Goal: Task Accomplishment & Management: Manage account settings

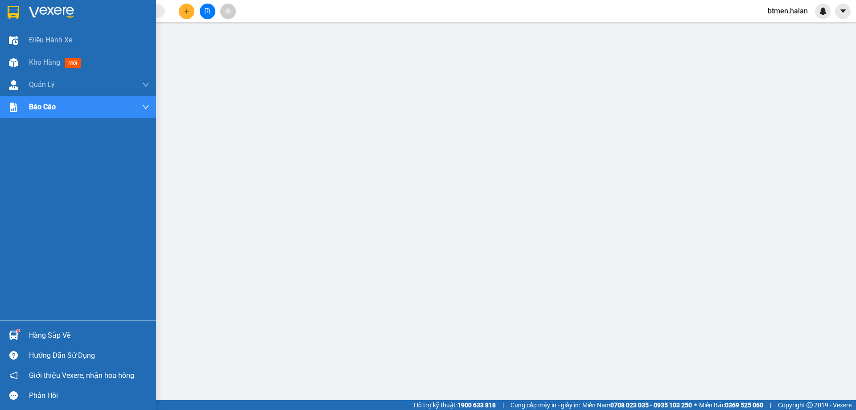
drag, startPoint x: 38, startPoint y: 336, endPoint x: 121, endPoint y: 339, distance: 82.5
click at [39, 336] on div "Hàng sắp về" at bounding box center [89, 335] width 120 height 13
click at [49, 333] on div "Hàng sắp về" at bounding box center [89, 335] width 120 height 13
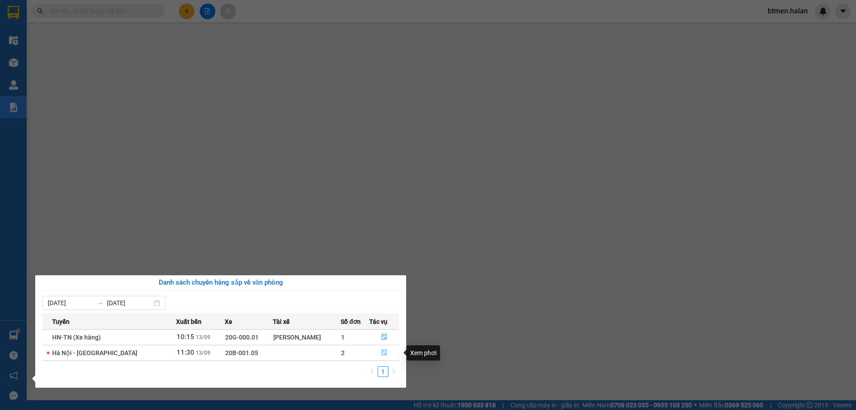
click at [388, 349] on button "button" at bounding box center [384, 353] width 29 height 14
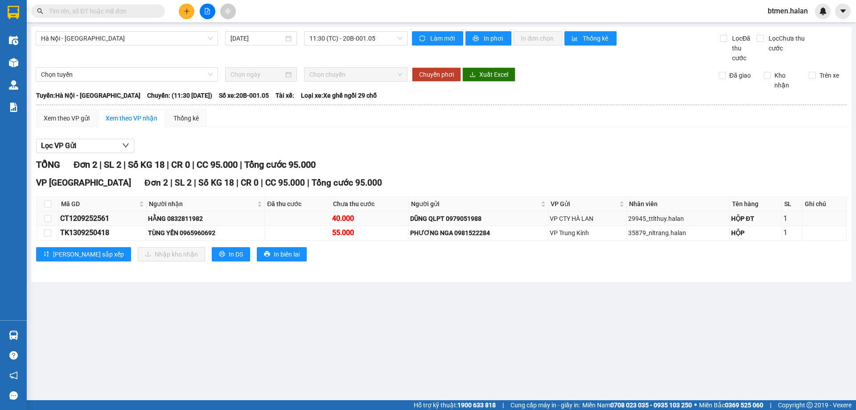
click at [183, 219] on div "HẰNG 0832811982" at bounding box center [205, 219] width 115 height 10
copy div "0832811982"
click at [120, 8] on input "text" at bounding box center [101, 11] width 105 height 10
paste input "0832811982"
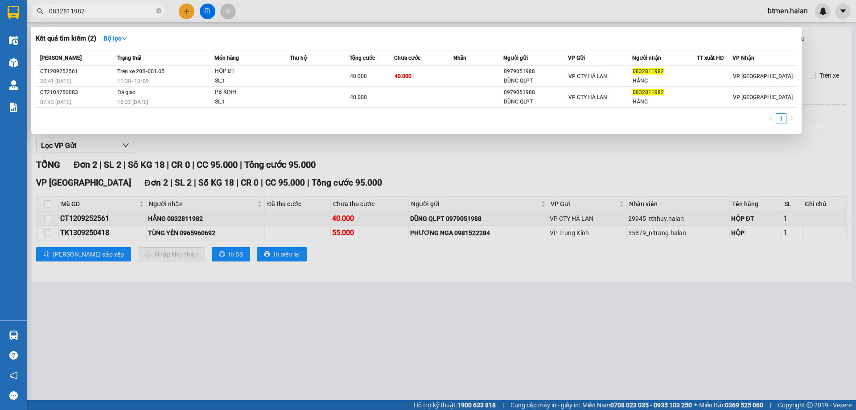
type input "0832811982"
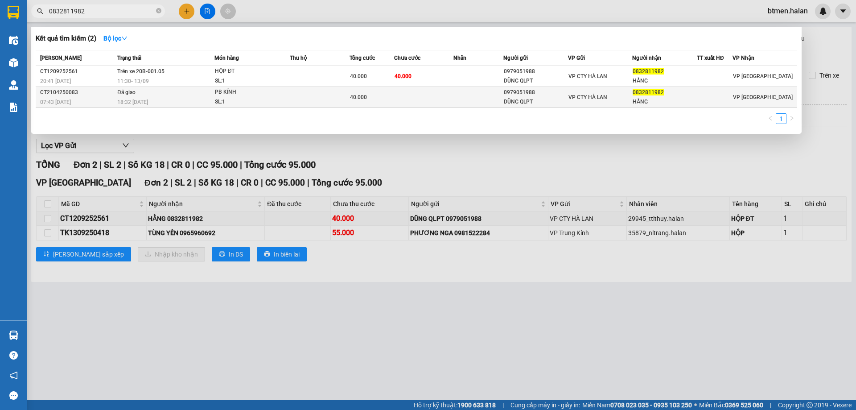
click at [301, 97] on td at bounding box center [320, 97] width 60 height 21
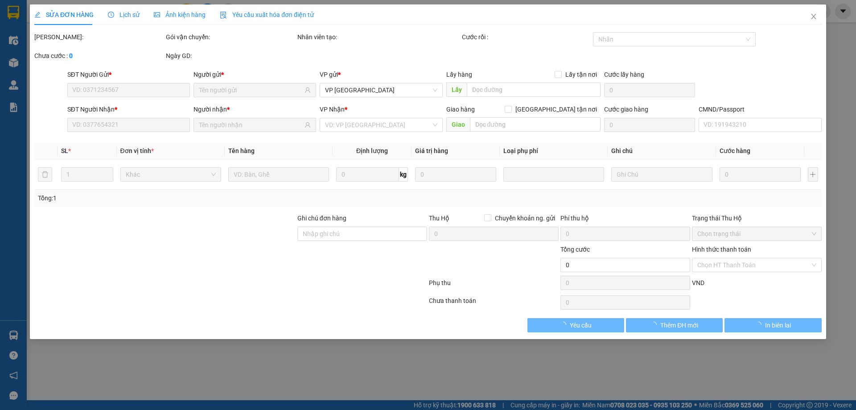
type input "0979051988"
type input "DŨNG QLPT"
type input "0832811982"
type input "HẰNG"
type input "40.000"
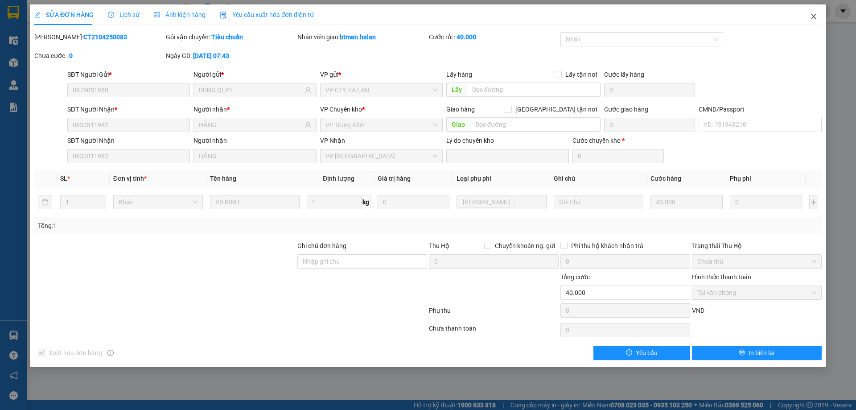
click at [810, 16] on icon "close" at bounding box center [813, 16] width 7 height 7
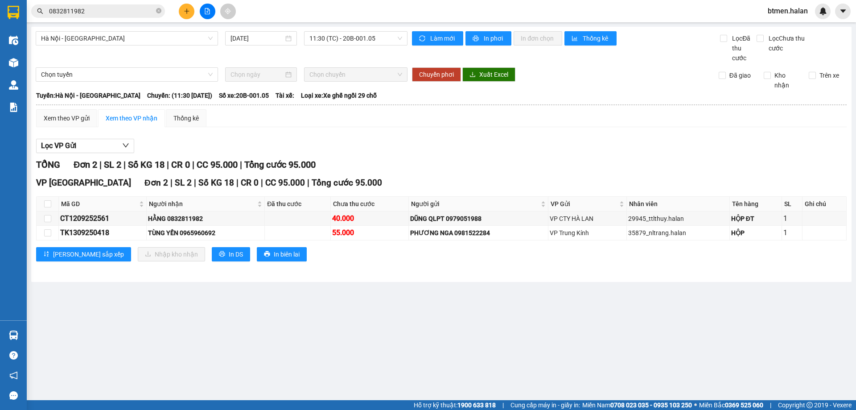
click at [142, 8] on input "0832811982" at bounding box center [101, 11] width 105 height 10
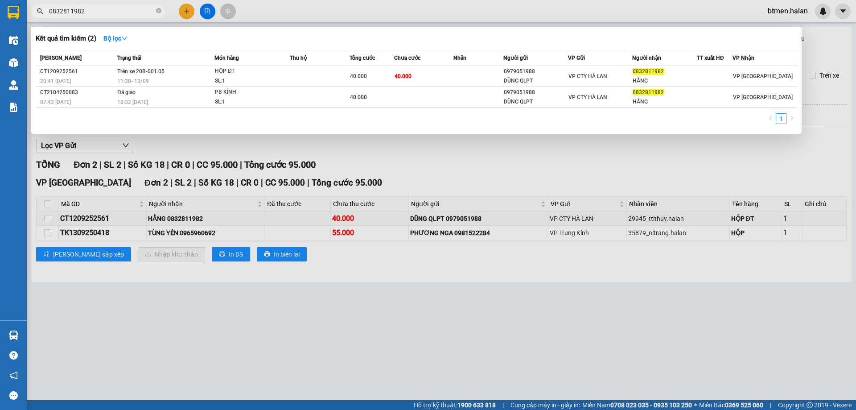
click at [330, 202] on div at bounding box center [428, 205] width 856 height 410
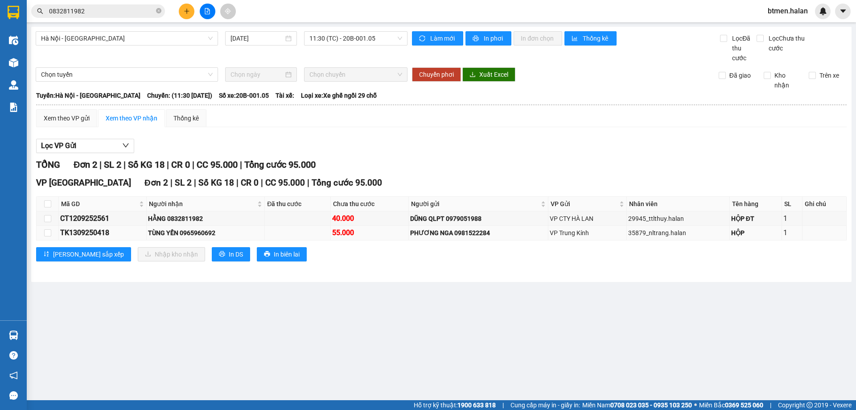
click at [208, 232] on div "TÙNG YẾN 0965960692" at bounding box center [205, 233] width 115 height 10
copy div "0965960692"
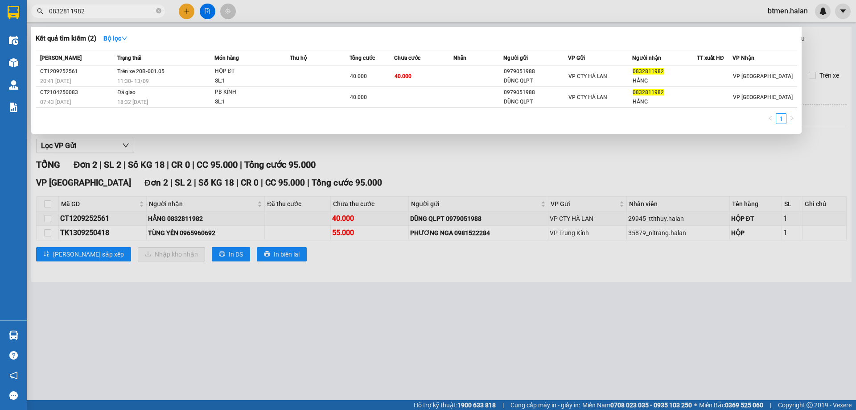
click at [136, 14] on input "0832811982" at bounding box center [101, 11] width 105 height 10
paste input "96596069"
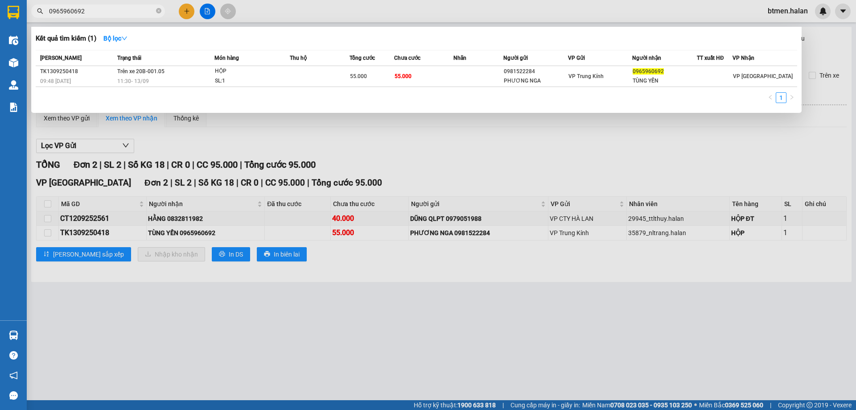
type input "0965960692"
click at [249, 360] on div at bounding box center [428, 205] width 856 height 410
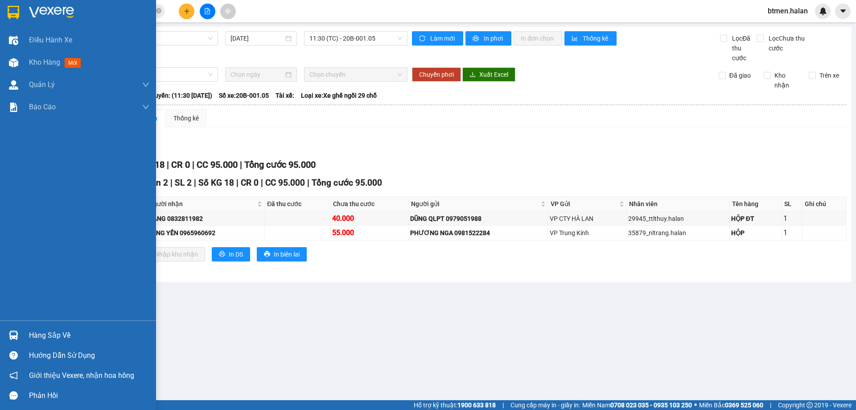
click at [53, 339] on div "Hàng sắp về" at bounding box center [89, 335] width 120 height 13
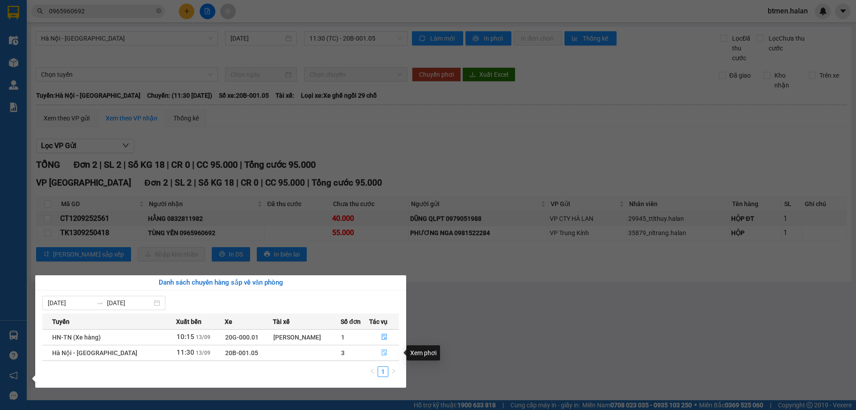
click at [381, 355] on icon "file-done" at bounding box center [384, 352] width 6 height 6
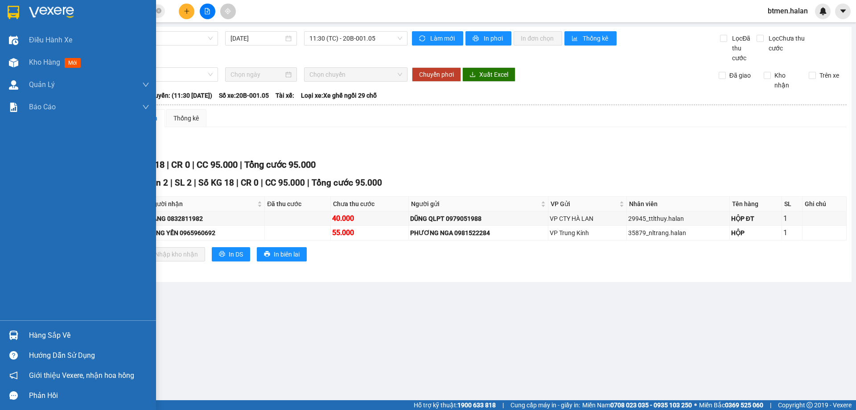
click at [40, 337] on div "Hàng sắp về" at bounding box center [89, 335] width 120 height 13
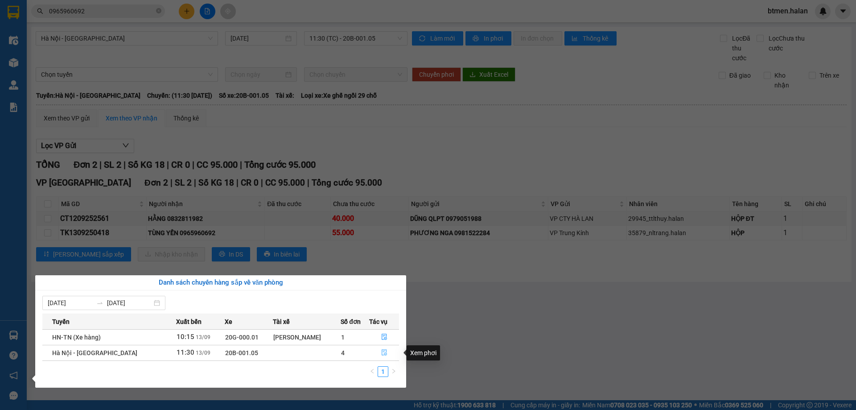
click at [383, 353] on icon "file-done" at bounding box center [384, 352] width 6 height 6
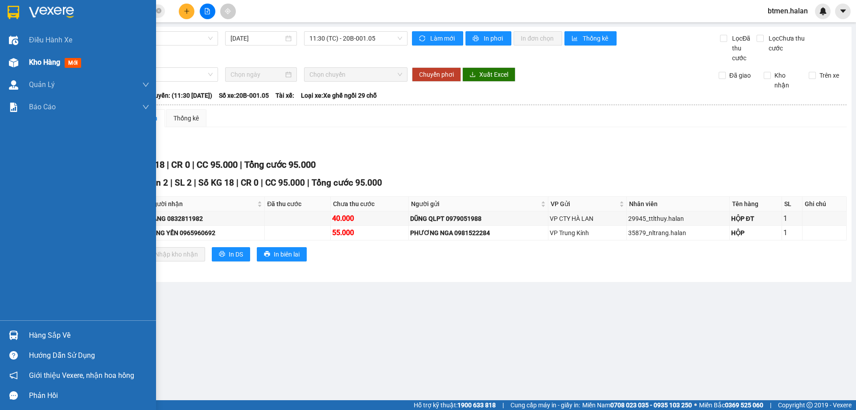
click at [41, 54] on div "Kho hàng mới" at bounding box center [89, 62] width 120 height 22
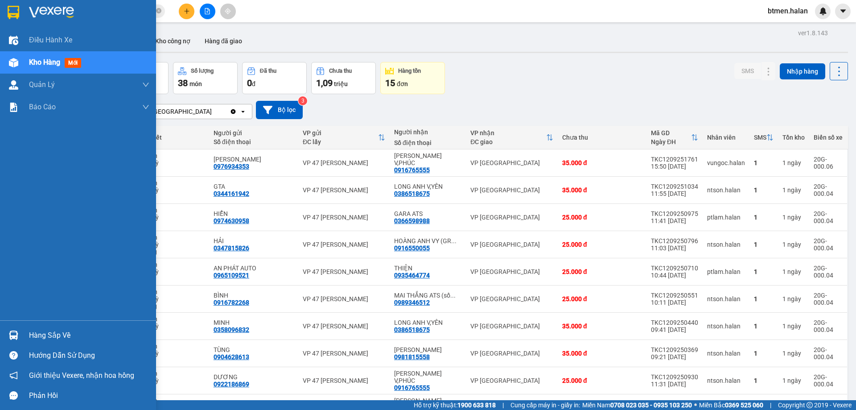
click at [37, 331] on div "Hàng sắp về" at bounding box center [89, 335] width 120 height 13
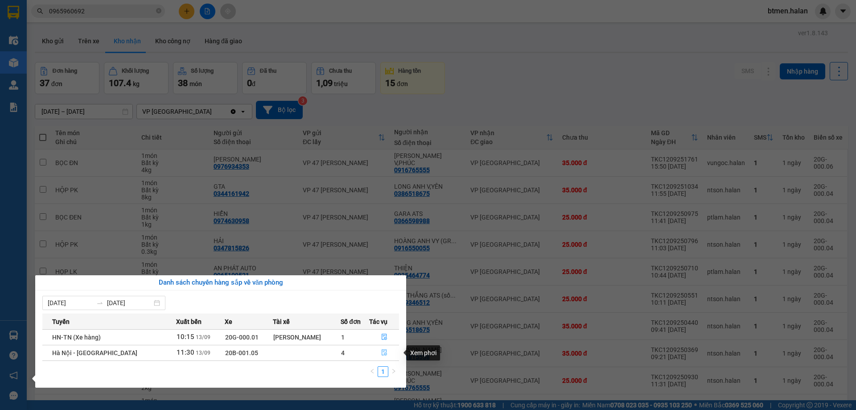
click at [385, 353] on icon "file-done" at bounding box center [384, 353] width 5 height 6
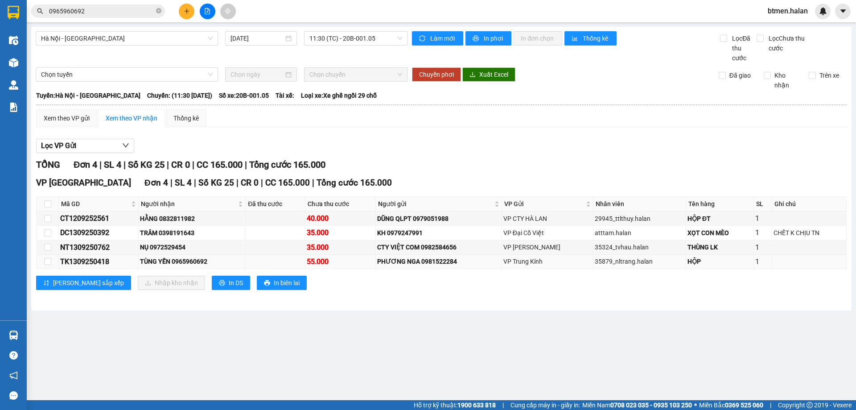
click at [194, 261] on div "TÙNG YẾN 0965960692" at bounding box center [192, 261] width 104 height 10
drag, startPoint x: 194, startPoint y: 261, endPoint x: 156, endPoint y: 246, distance: 41.8
click at [156, 246] on div "NỤ 0972529454" at bounding box center [192, 247] width 104 height 10
click at [162, 248] on div "NỤ 0972529454" at bounding box center [192, 247] width 104 height 10
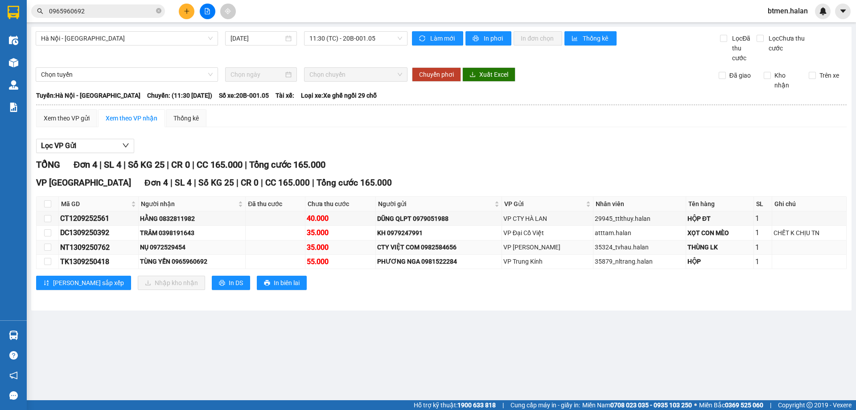
click at [162, 248] on div "NỤ 0972529454" at bounding box center [192, 247] width 104 height 10
click at [198, 261] on div "TÙNG YẾN 0965960692" at bounding box center [192, 261] width 104 height 10
copy div "0965960692"
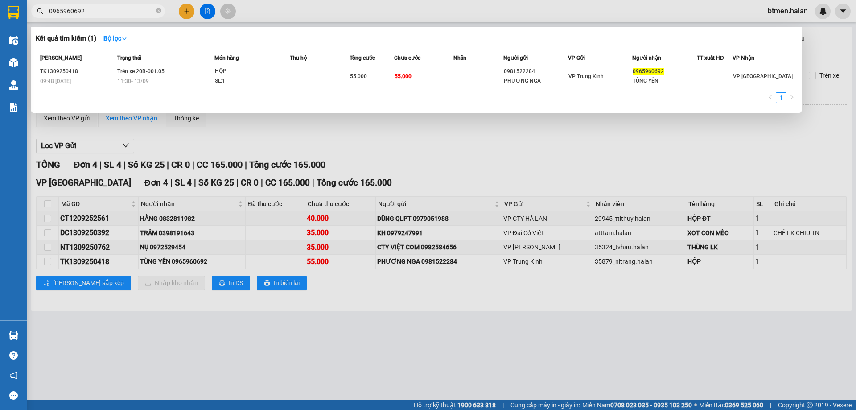
click at [119, 10] on input "0965960692" at bounding box center [101, 11] width 105 height 10
click at [832, 45] on div at bounding box center [428, 205] width 856 height 410
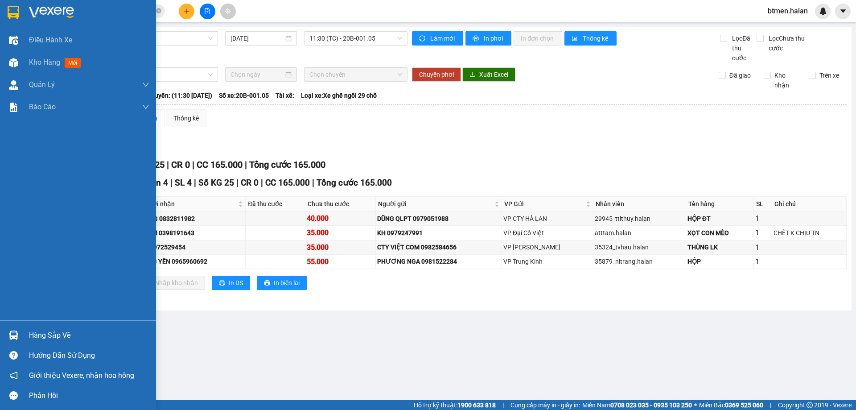
drag, startPoint x: 43, startPoint y: 342, endPoint x: 63, endPoint y: 344, distance: 20.6
click at [44, 342] on div "Hàng sắp về" at bounding box center [89, 335] width 120 height 13
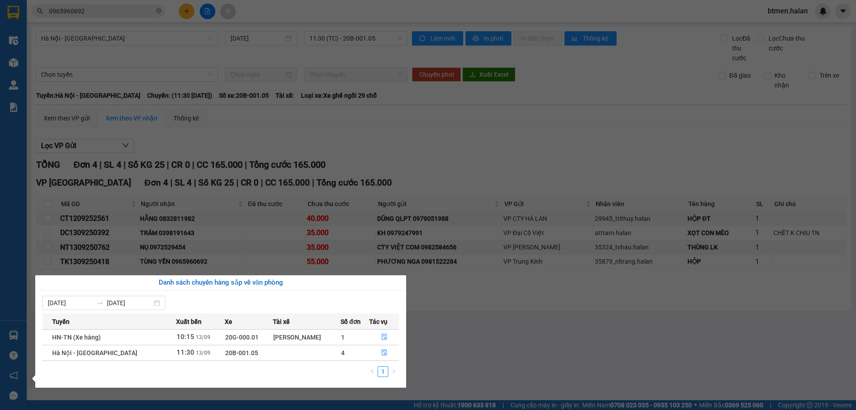
drag, startPoint x: 577, startPoint y: 314, endPoint x: 477, endPoint y: 344, distance: 105.1
click at [577, 315] on section "Kết quả tìm kiếm ( 1 ) Bộ lọc Mã ĐH Trạng thái Món hàng Thu hộ Tổng cước Chưa c…" at bounding box center [428, 205] width 856 height 410
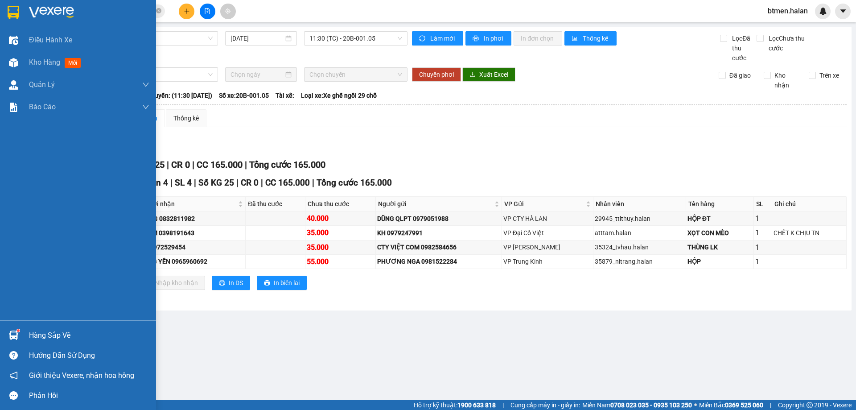
click at [55, 342] on div "Hàng sắp về" at bounding box center [89, 335] width 120 height 13
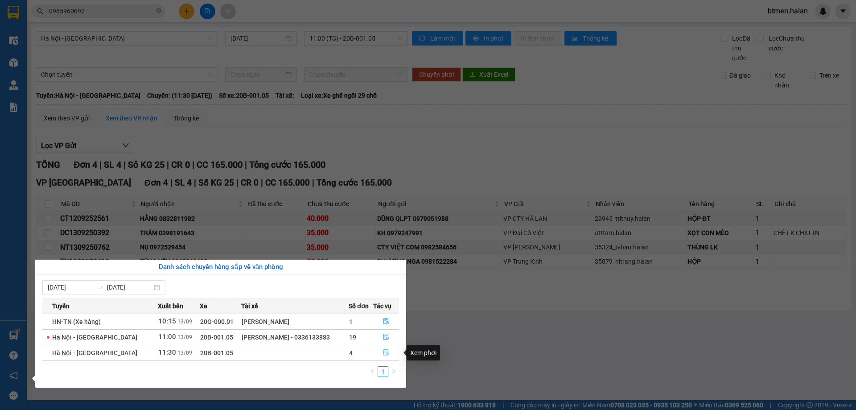
click at [381, 353] on button "button" at bounding box center [386, 353] width 25 height 14
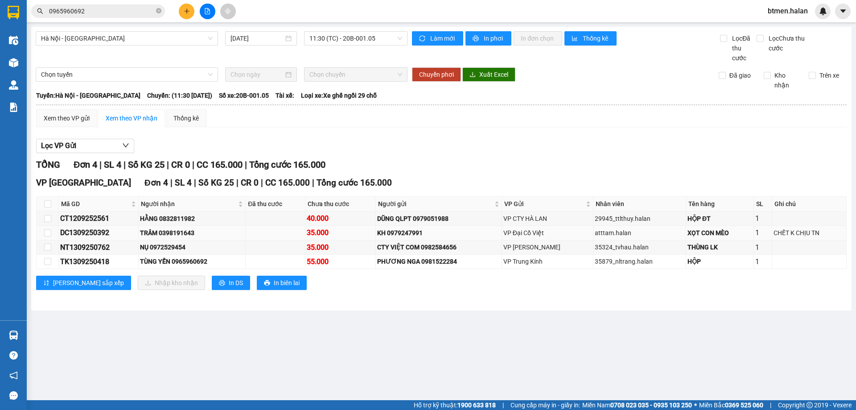
click at [154, 231] on div "TRÂM 0398191643" at bounding box center [192, 233] width 104 height 10
copy div "TRÂM"
click at [185, 237] on div "TRÂM 0398191643" at bounding box center [192, 233] width 104 height 10
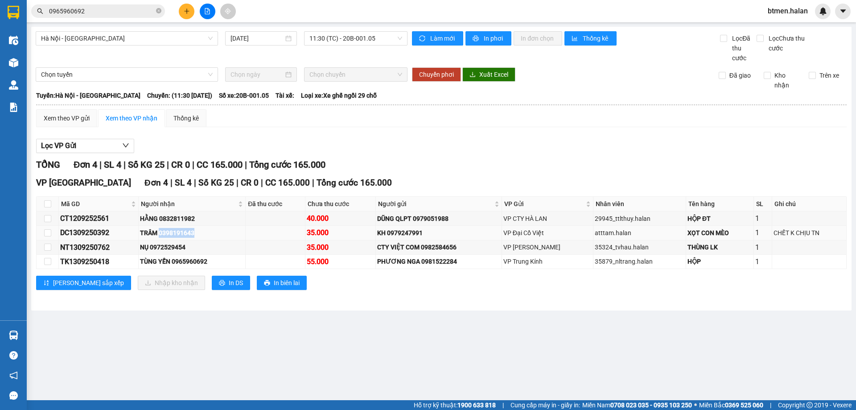
click at [189, 235] on div "TRÂM 0398191643" at bounding box center [192, 233] width 104 height 10
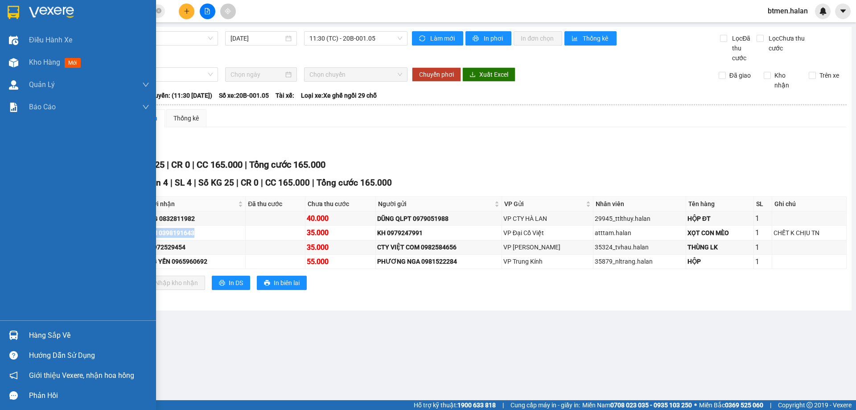
click at [37, 337] on div "Hàng sắp về" at bounding box center [89, 335] width 120 height 13
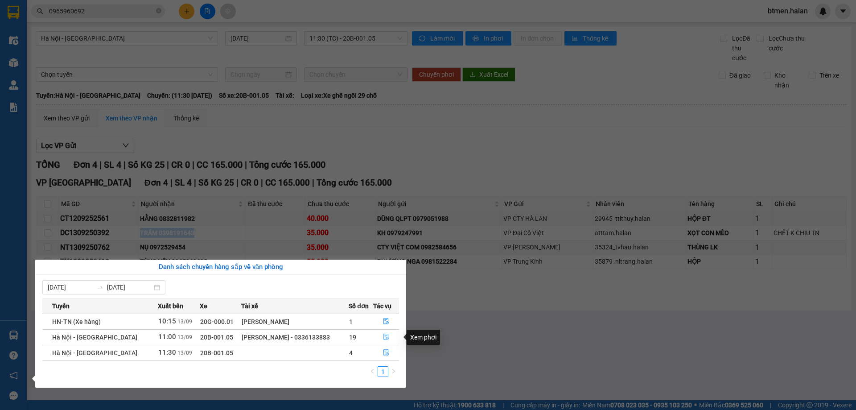
click at [387, 337] on icon "file-done" at bounding box center [386, 337] width 6 height 6
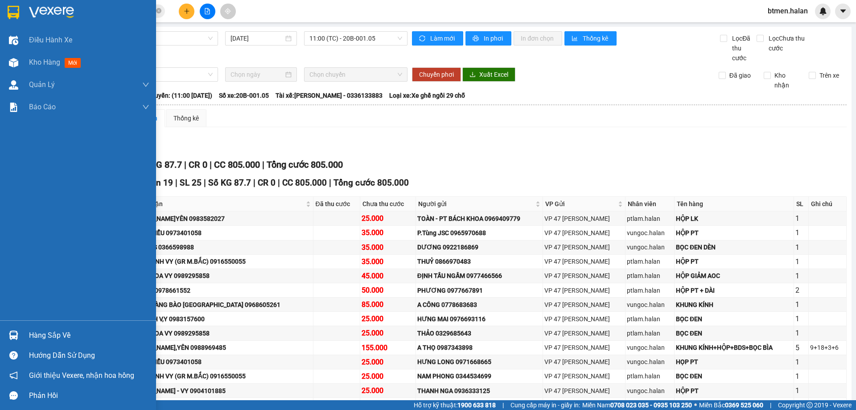
click at [25, 332] on div "Hàng sắp về" at bounding box center [78, 335] width 156 height 20
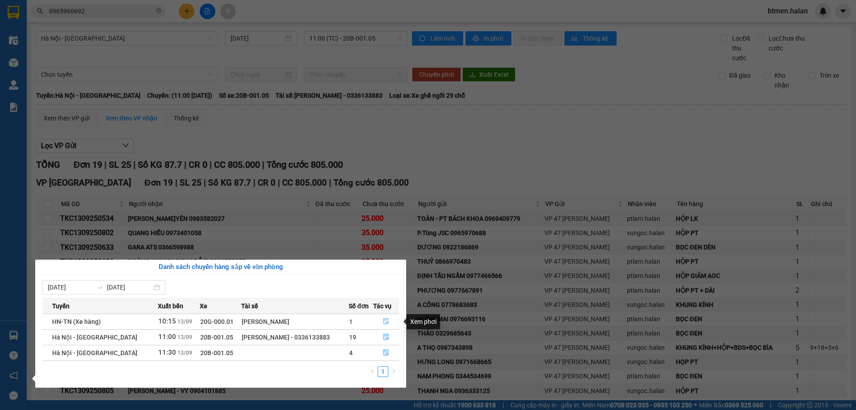
click at [384, 322] on icon "file-done" at bounding box center [386, 321] width 6 height 6
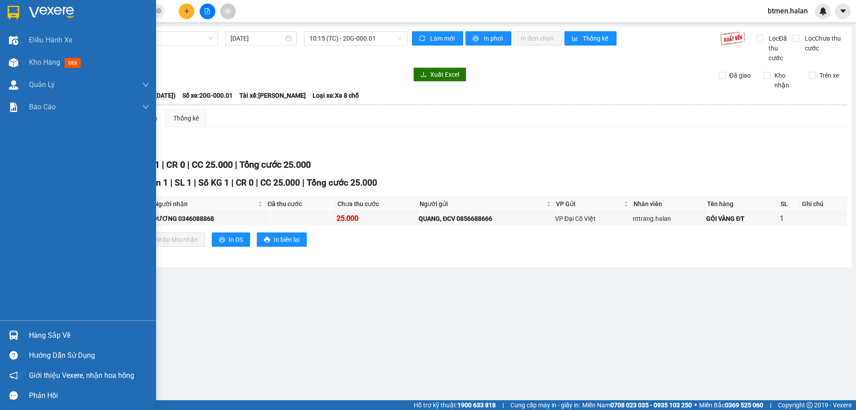
click at [58, 340] on div "Hàng sắp về" at bounding box center [89, 335] width 120 height 13
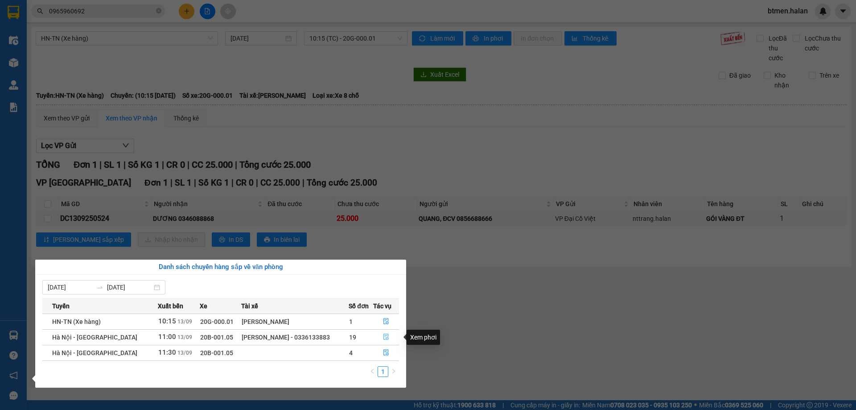
click at [383, 336] on icon "file-done" at bounding box center [386, 337] width 6 height 6
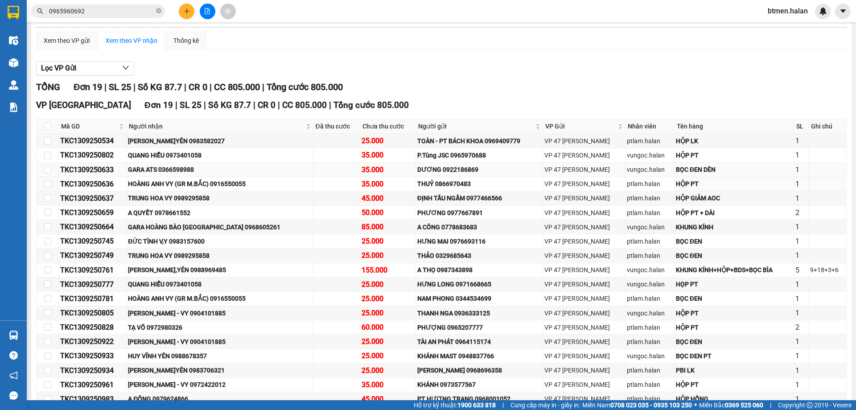
scroll to position [89, 0]
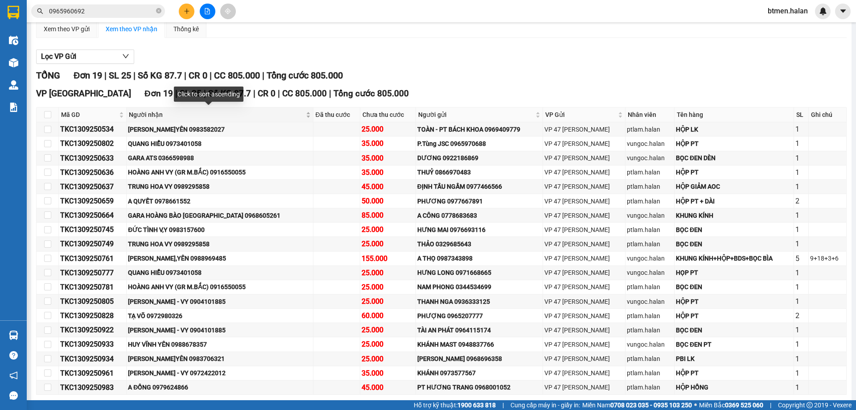
click at [136, 116] on span "Người nhận" at bounding box center [216, 115] width 175 height 10
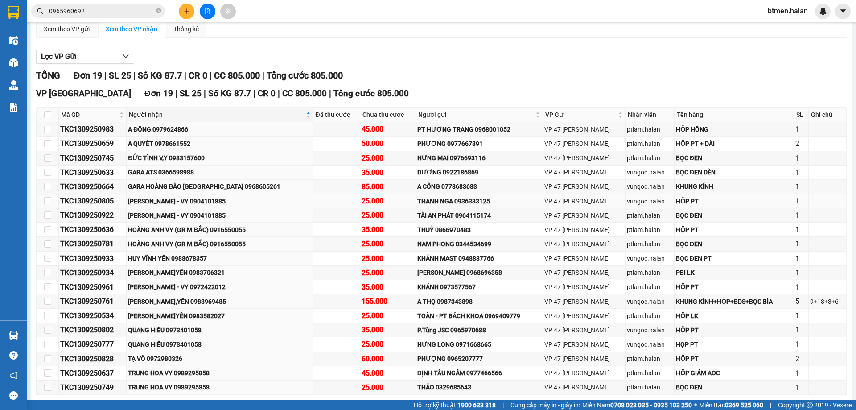
scroll to position [130, 0]
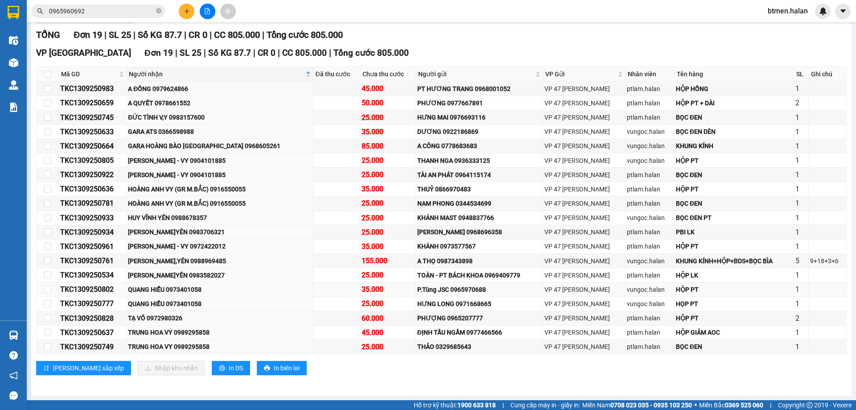
click at [209, 282] on td "QUANG HIỂU 0973401058" at bounding box center [220, 289] width 186 height 14
click at [210, 275] on div "QUANG ANH V.YÊN 0983582027" at bounding box center [219, 275] width 183 height 10
drag, startPoint x: 210, startPoint y: 275, endPoint x: 185, endPoint y: 274, distance: 24.5
click at [185, 274] on div "QUANG ANH V.YÊN 0983582027" at bounding box center [219, 275] width 183 height 10
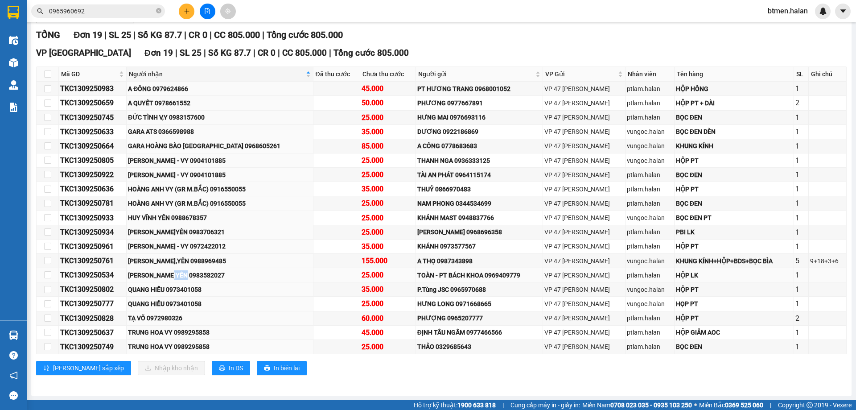
click at [185, 274] on div "QUANG ANH V.YÊN 0983582027" at bounding box center [219, 275] width 183 height 10
copy div "QUANG ANH V.YÊN 0983582027"
click at [604, 359] on div "VP Vĩnh Yên Đơn 19 | SL 25 | Số KG 87.7 | CR 0 | CC 805.000 | Tổng cước 805.000…" at bounding box center [441, 213] width 811 height 335
click at [545, 332] on div "VP 47 [PERSON_NAME]" at bounding box center [583, 332] width 79 height 10
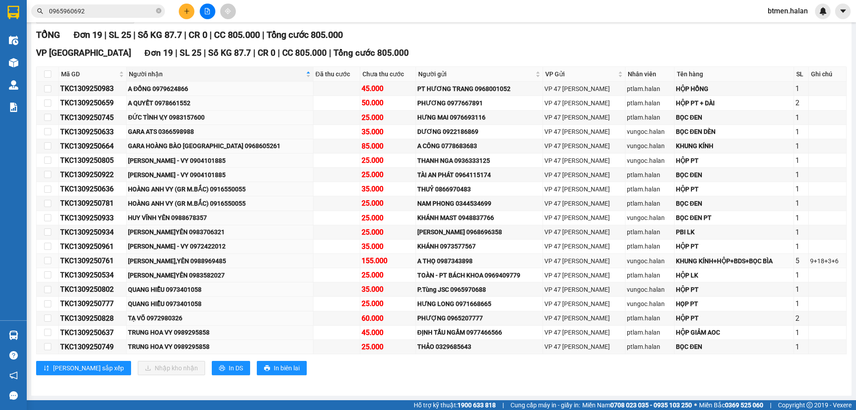
click at [201, 260] on div "NGỌC V,YÊN 0988969485" at bounding box center [219, 261] width 183 height 10
copy div "NGỌC V,YÊN 0988969485"
click at [158, 72] on span "Người nhận" at bounding box center [216, 74] width 175 height 10
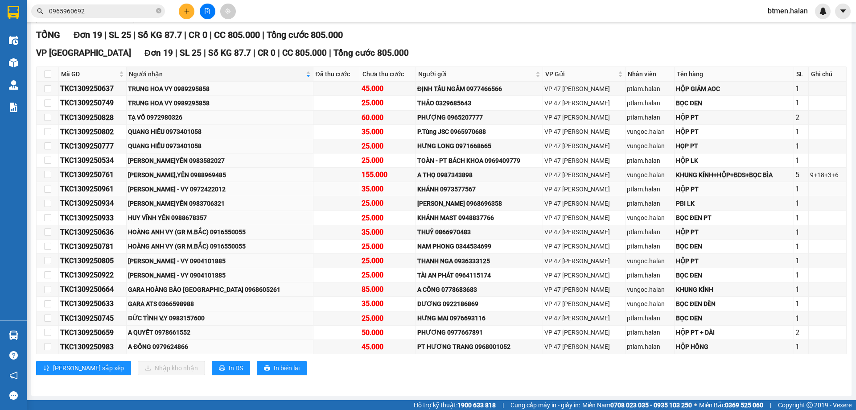
click at [331, 188] on td at bounding box center [336, 189] width 47 height 14
click at [268, 316] on div "ĐỨC TÌNH V,Y 0983157600" at bounding box center [219, 318] width 183 height 10
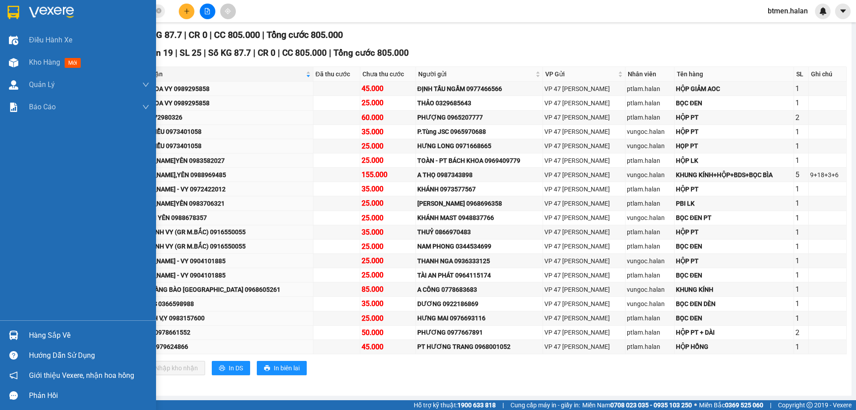
click at [27, 332] on div "Hàng sắp về" at bounding box center [78, 335] width 156 height 20
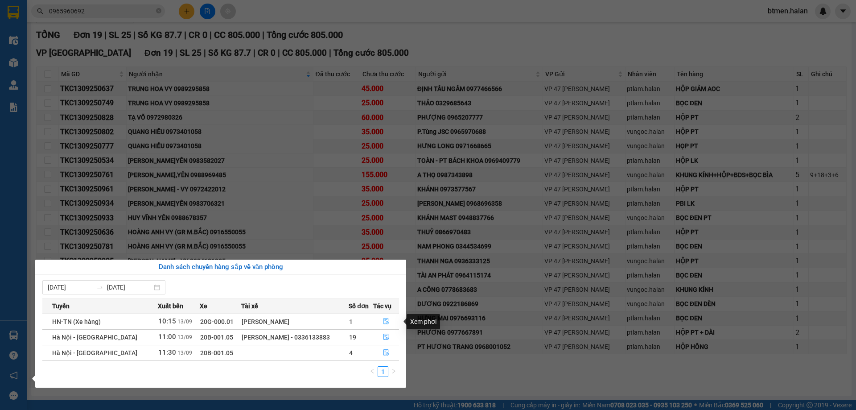
click at [383, 318] on icon "file-done" at bounding box center [386, 321] width 6 height 6
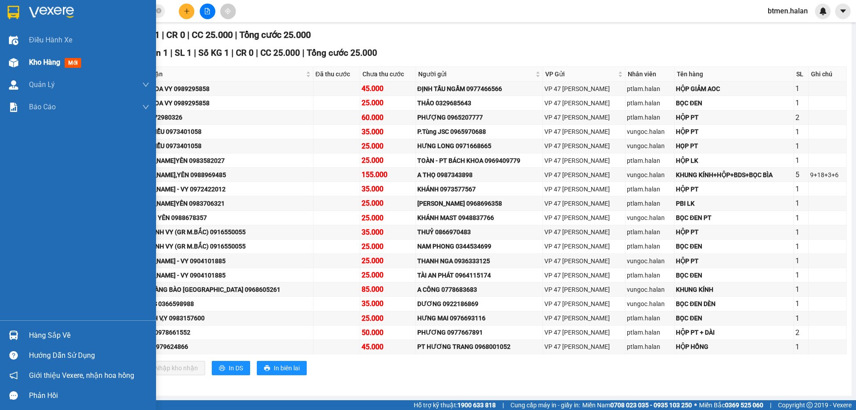
click at [39, 62] on span "Kho hàng" at bounding box center [44, 62] width 31 height 8
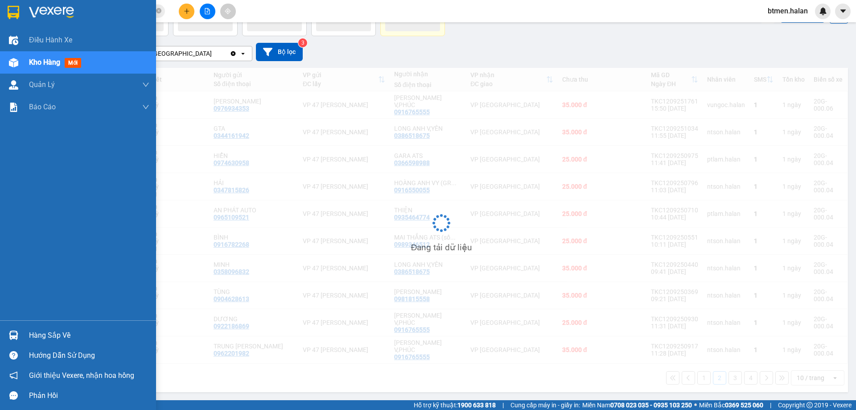
click at [40, 336] on div "Hàng sắp về" at bounding box center [89, 335] width 120 height 13
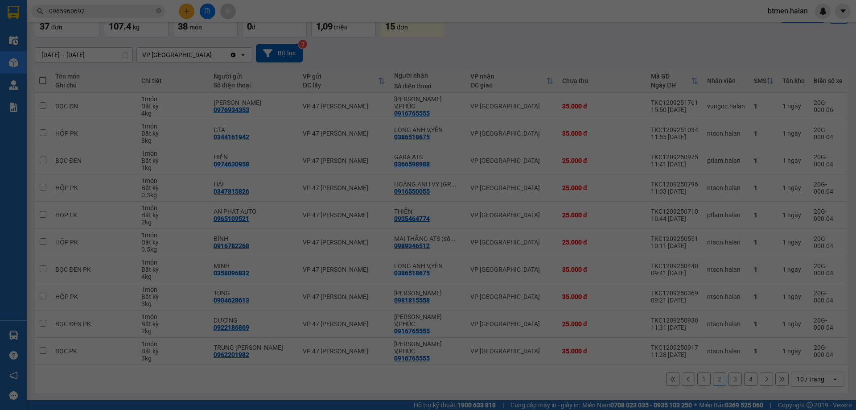
scroll to position [58, 0]
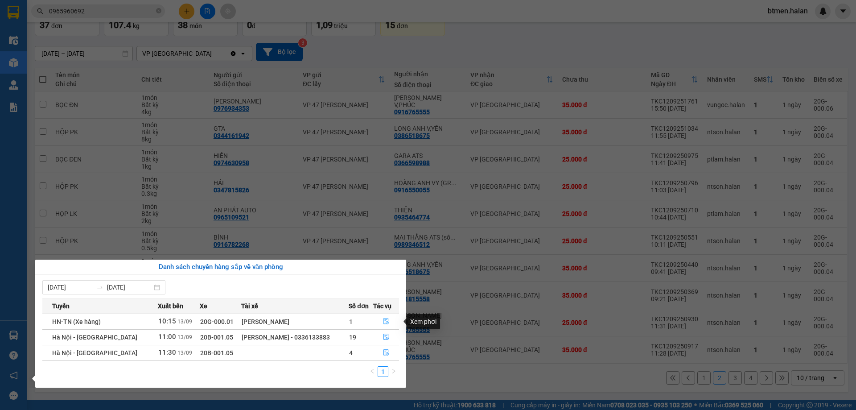
click at [380, 319] on button "button" at bounding box center [386, 321] width 25 height 14
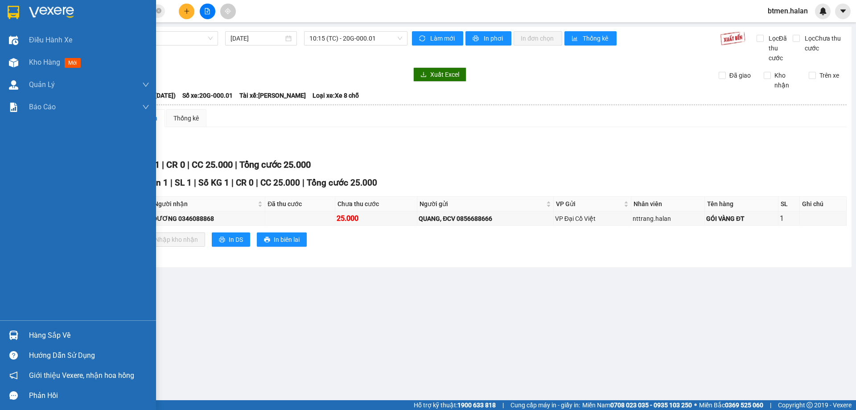
click at [41, 338] on div "Hàng sắp về" at bounding box center [89, 335] width 120 height 13
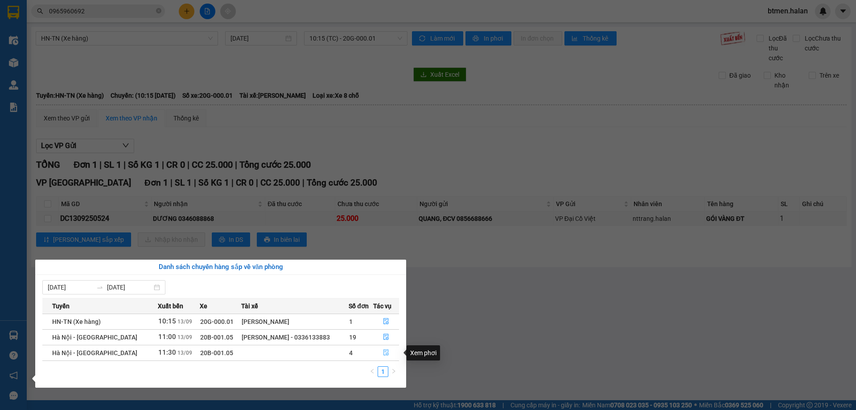
click at [388, 350] on icon "file-done" at bounding box center [386, 352] width 6 height 6
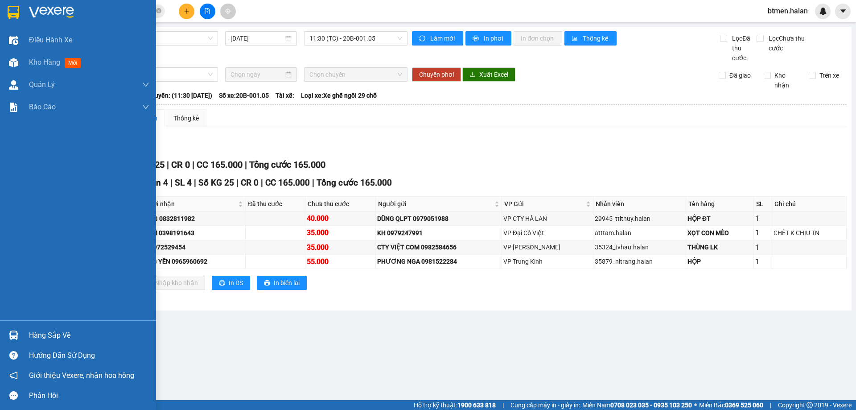
click at [17, 326] on div "Hàng sắp về" at bounding box center [78, 335] width 156 height 20
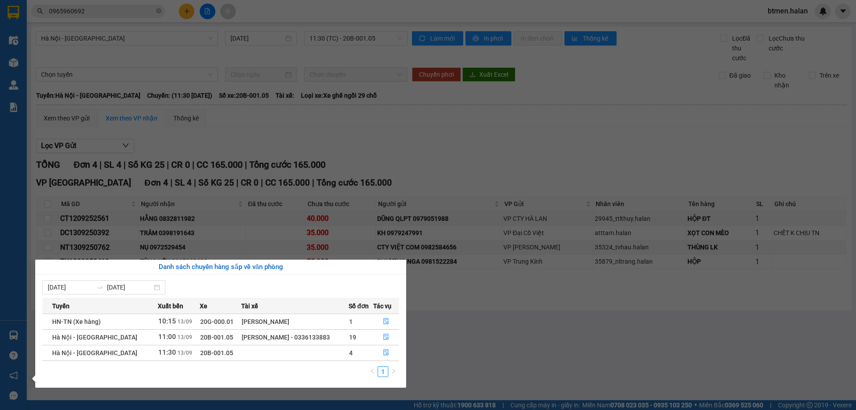
click at [445, 182] on section "Kết quả tìm kiếm ( 1 ) Bộ lọc Mã ĐH Trạng thái Món hàng Thu hộ Tổng cước Chưa c…" at bounding box center [428, 205] width 856 height 410
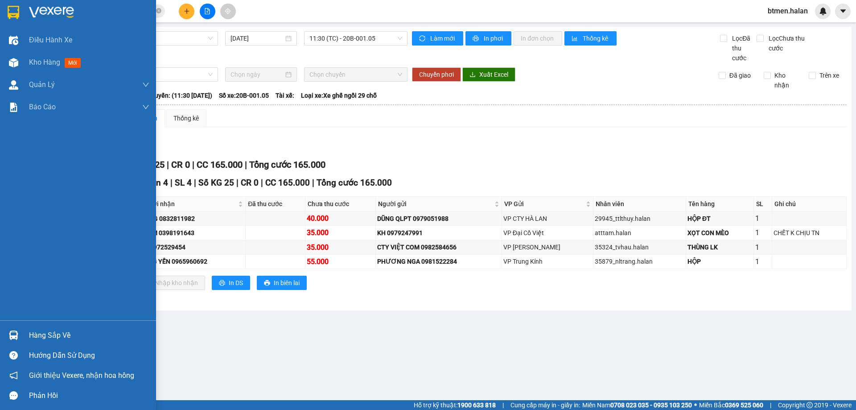
drag, startPoint x: 52, startPoint y: 338, endPoint x: 76, endPoint y: 345, distance: 25.1
click at [53, 338] on div "Hàng sắp về" at bounding box center [89, 335] width 120 height 13
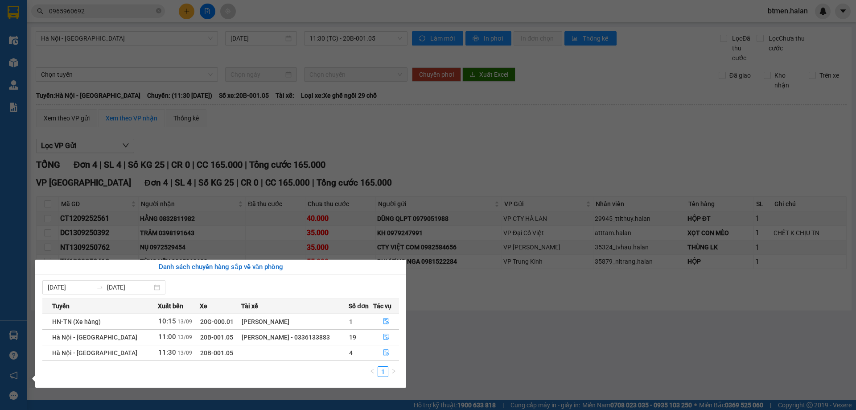
click at [441, 344] on section "Kết quả tìm kiếm ( 1 ) Bộ lọc Mã ĐH Trạng thái Món hàng Thu hộ Tổng cước Chưa c…" at bounding box center [428, 205] width 856 height 410
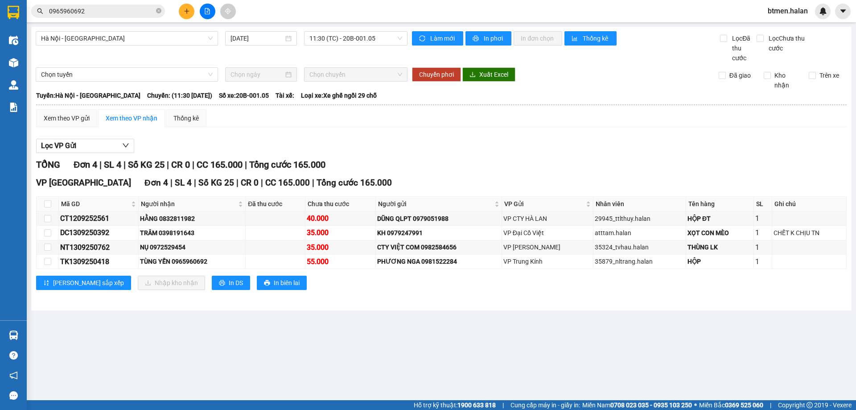
drag, startPoint x: 244, startPoint y: 325, endPoint x: 172, endPoint y: 304, distance: 75.2
click at [244, 325] on main "Hà Nội - Tuyên Quang 13/09/2025 11:30 (TC) - 20B-001.05 Làm mới In phơi In đơn …" at bounding box center [428, 200] width 856 height 400
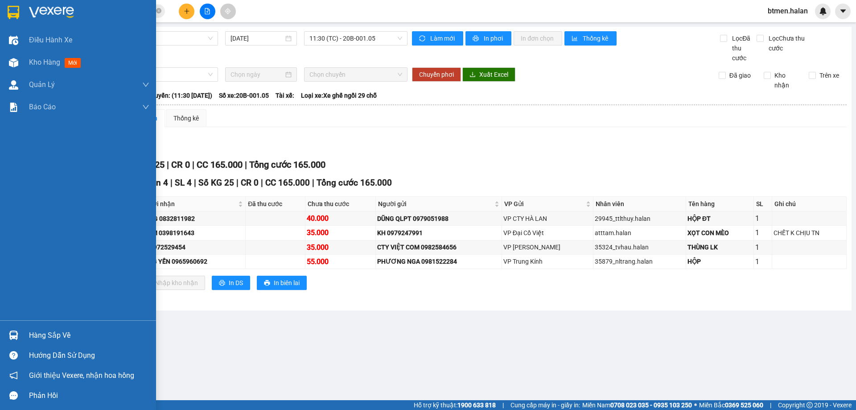
drag, startPoint x: 66, startPoint y: 336, endPoint x: 119, endPoint y: 333, distance: 53.2
click at [74, 336] on div "Hàng sắp về" at bounding box center [89, 335] width 120 height 13
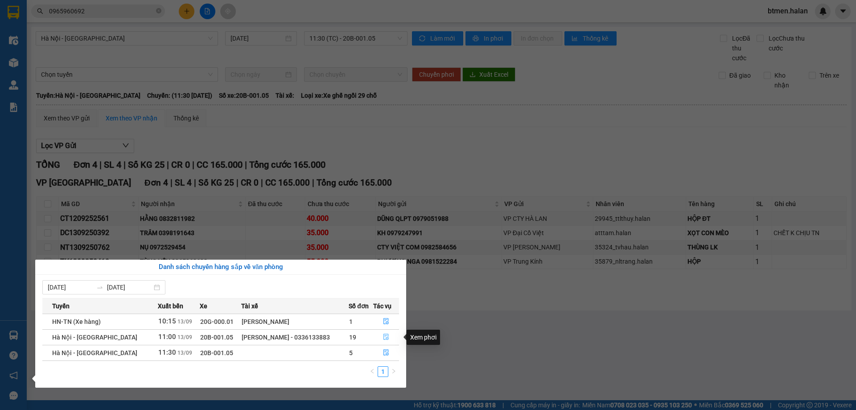
click at [387, 338] on icon "file-done" at bounding box center [386, 337] width 6 height 6
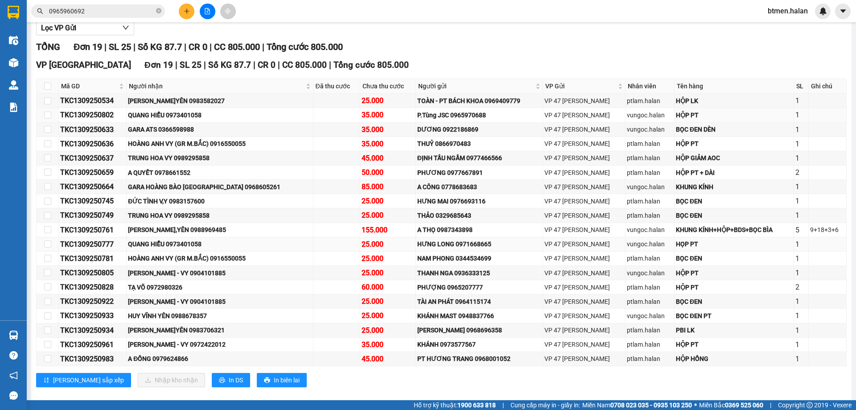
scroll to position [130, 0]
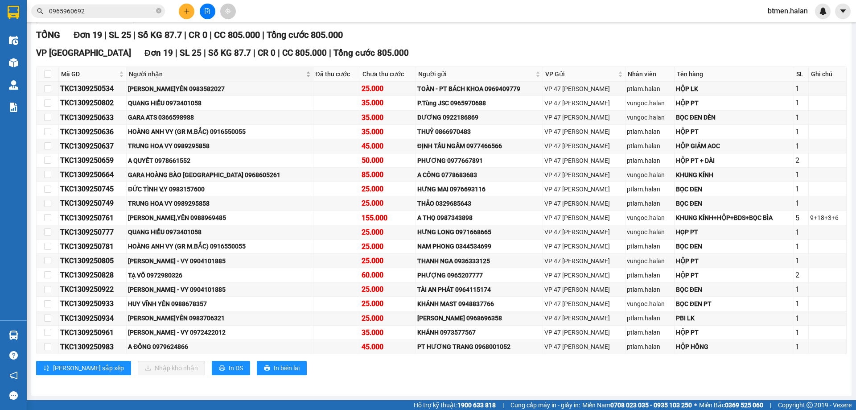
click at [150, 74] on span "Người nhận" at bounding box center [216, 74] width 175 height 10
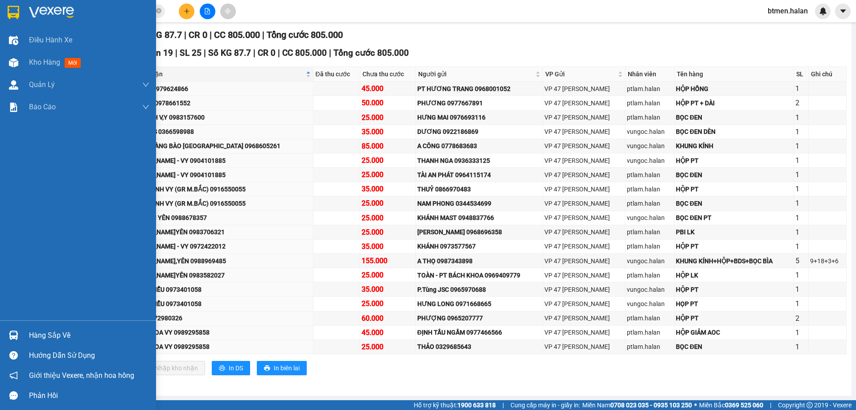
drag, startPoint x: 43, startPoint y: 334, endPoint x: 62, endPoint y: 333, distance: 18.3
click at [44, 334] on div "Hàng sắp về" at bounding box center [89, 335] width 120 height 13
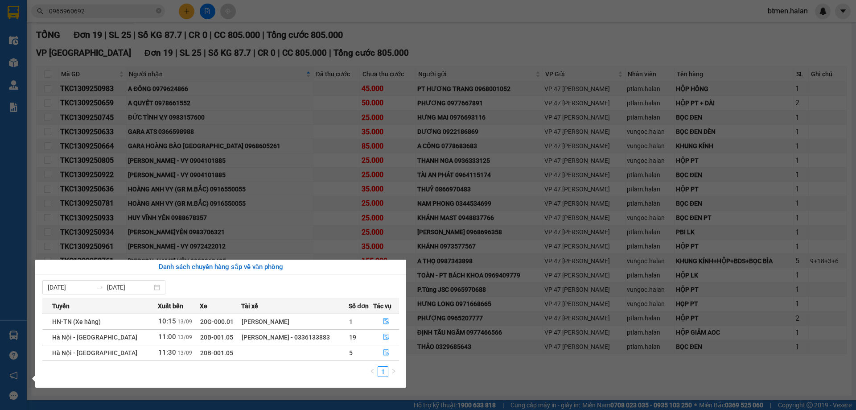
drag, startPoint x: 549, startPoint y: 26, endPoint x: 484, endPoint y: 11, distance: 67.3
click at [545, 25] on section "Kết quả tìm kiếm ( 1 ) Bộ lọc Mã ĐH Trạng thái Món hàng Thu hộ Tổng cước Chưa c…" at bounding box center [428, 205] width 856 height 410
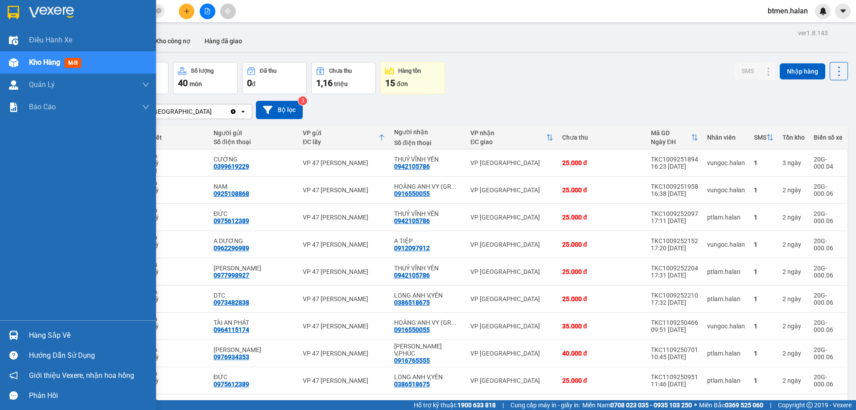
scroll to position [51, 0]
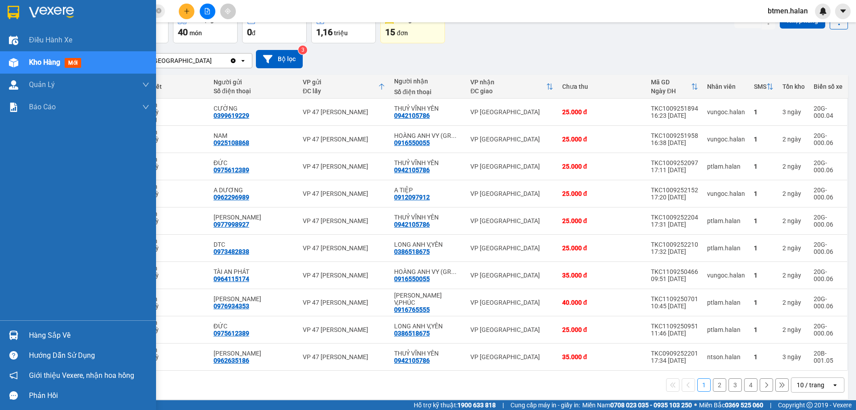
click at [35, 337] on div "Hàng sắp về" at bounding box center [89, 335] width 120 height 13
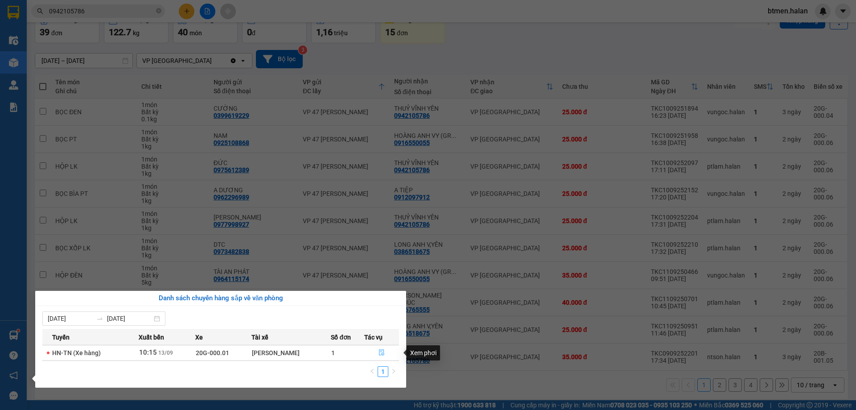
click at [380, 349] on icon "file-done" at bounding box center [382, 352] width 6 height 6
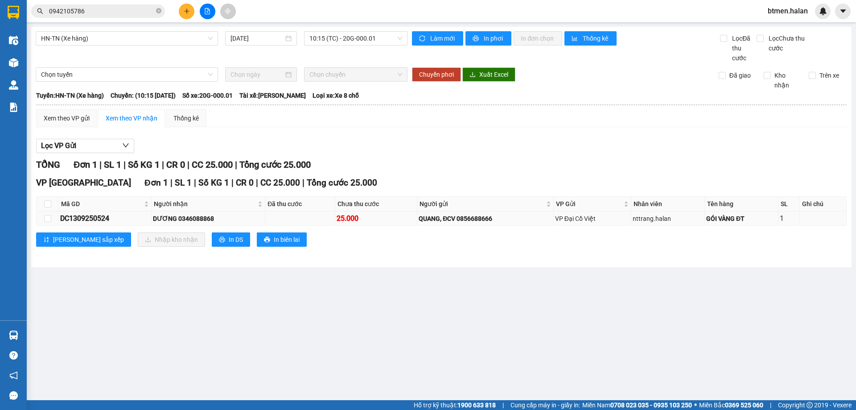
click at [213, 218] on div "DƯƠNG 0346088868" at bounding box center [208, 219] width 111 height 10
copy div "0346088868"
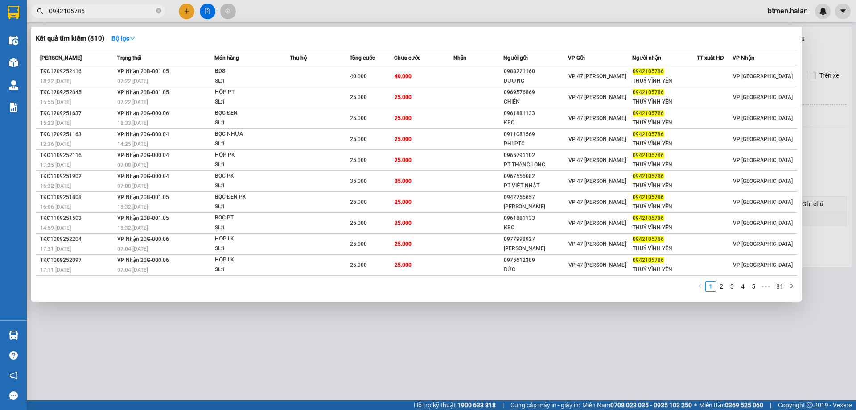
click at [144, 15] on input "0942105786" at bounding box center [101, 11] width 105 height 10
drag, startPoint x: 144, startPoint y: 15, endPoint x: 145, endPoint y: 9, distance: 6.1
click at [145, 11] on input "0942105786" at bounding box center [101, 11] width 105 height 10
paste input "346088868"
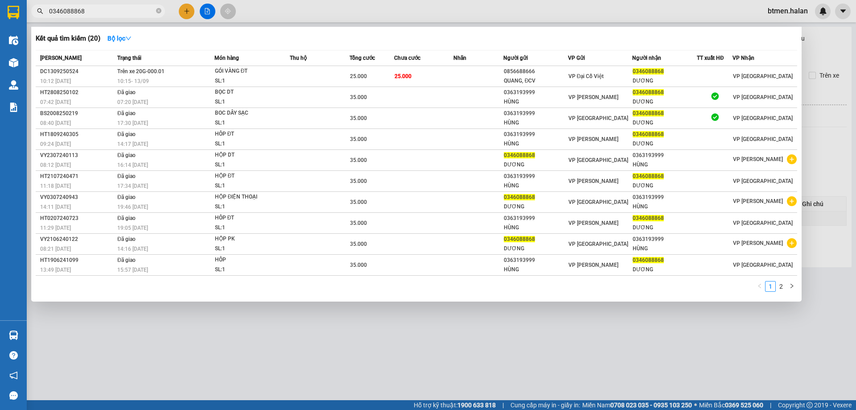
type input "0346088868"
click at [818, 85] on div at bounding box center [428, 205] width 856 height 410
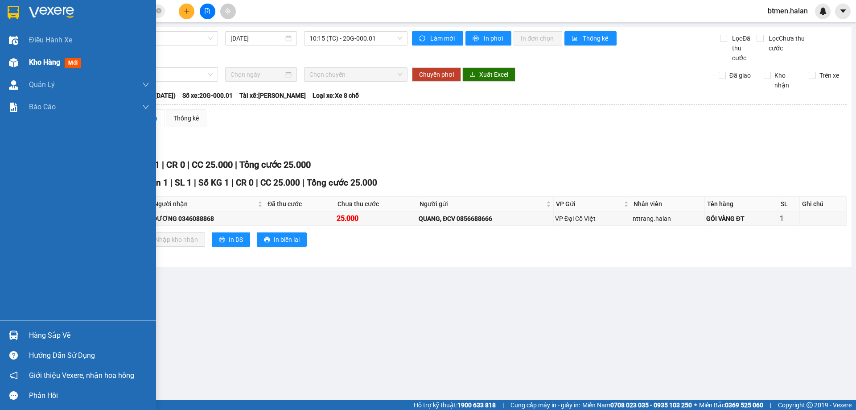
click at [27, 68] on div "Kho hàng mới" at bounding box center [78, 62] width 156 height 22
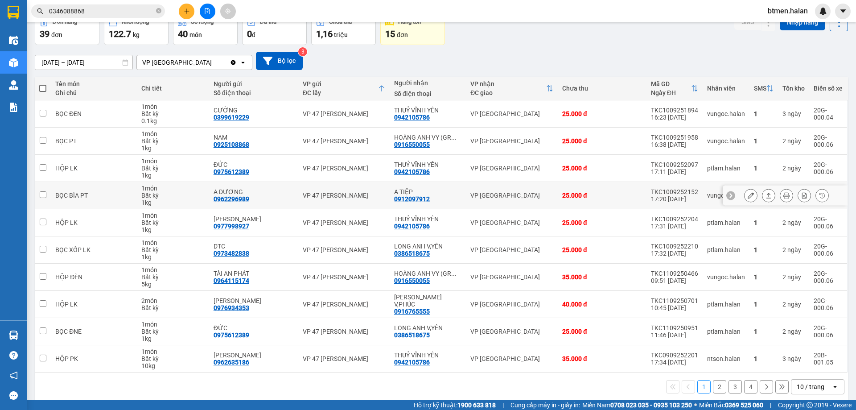
scroll to position [51, 0]
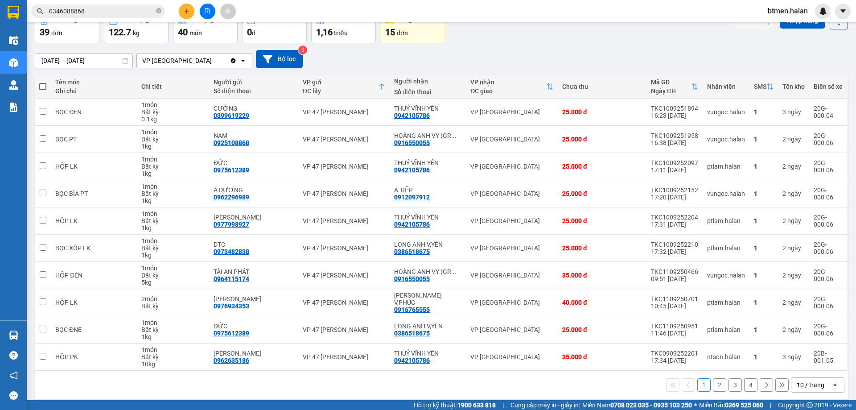
click at [714, 384] on div "1 2 3 4 10 / trang open" at bounding box center [441, 384] width 806 height 15
click at [383, 81] on div "VP gửi ĐC lấy" at bounding box center [344, 87] width 82 height 18
click at [385, 81] on th "VP gửi ĐC lấy" at bounding box center [343, 87] width 91 height 24
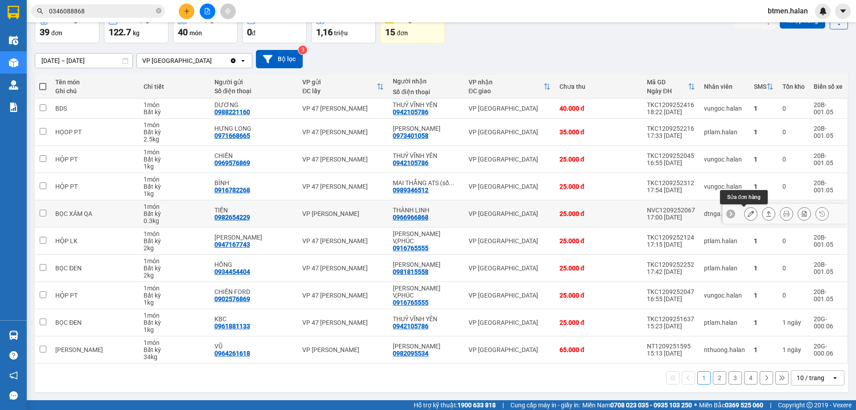
click at [748, 214] on button at bounding box center [751, 214] width 12 height 16
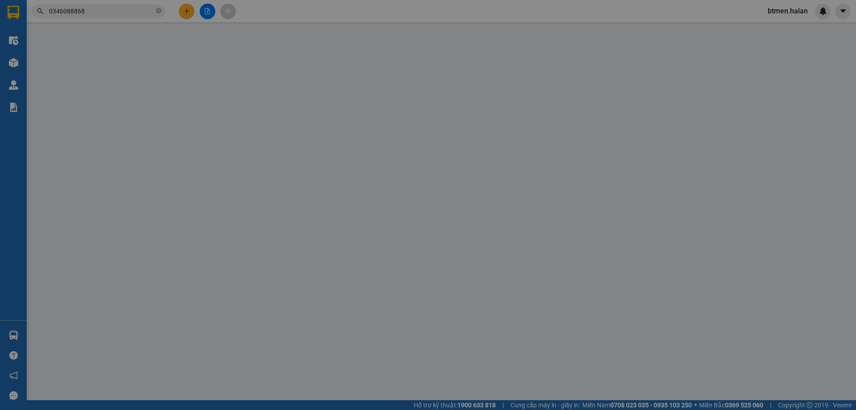
type input "0982654229"
type input "TIẾN"
type input "0966966868"
type input "THÀNH LINH"
type input "25.000"
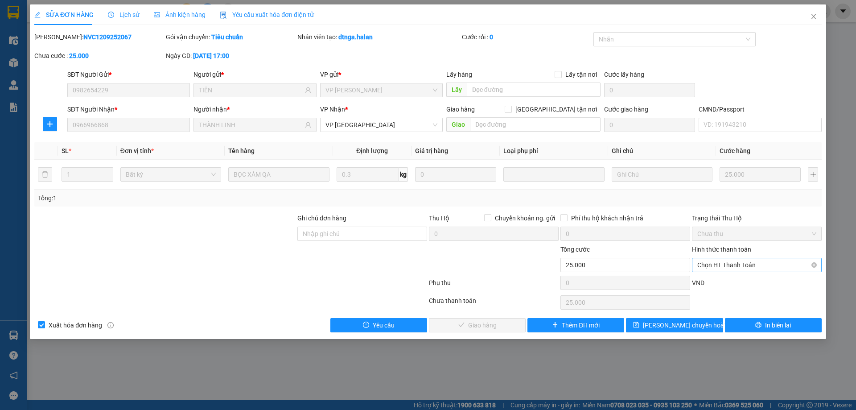
click at [742, 265] on span "Chọn HT Thanh Toán" at bounding box center [756, 264] width 119 height 13
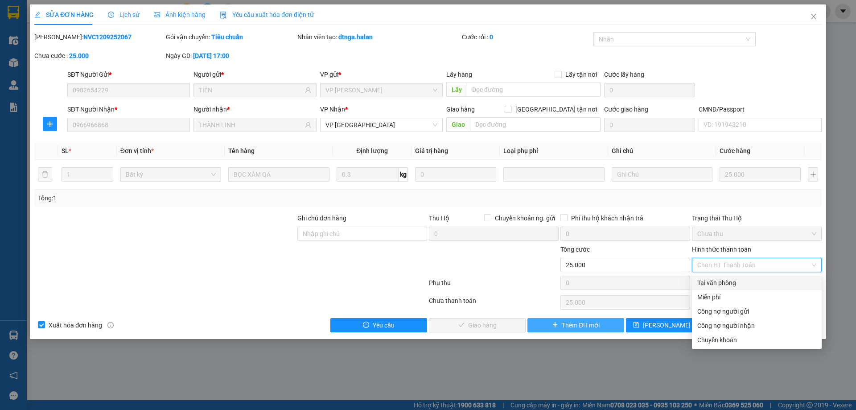
drag, startPoint x: 726, startPoint y: 279, endPoint x: 547, endPoint y: 321, distance: 183.7
click at [725, 280] on div "Tại văn phòng" at bounding box center [756, 283] width 119 height 10
type input "0"
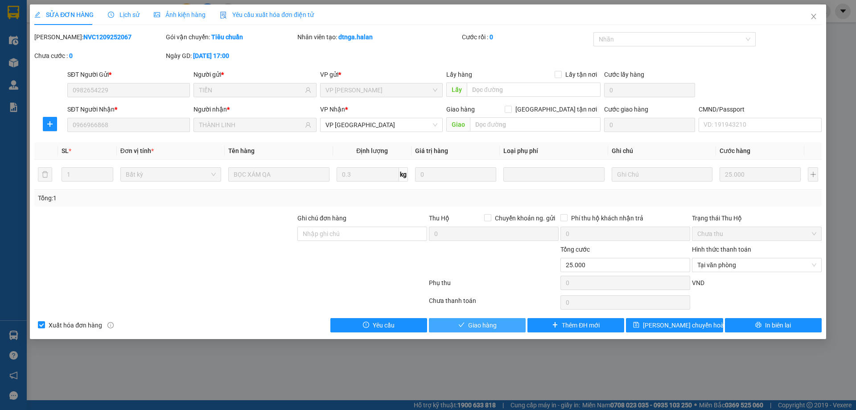
click at [494, 324] on span "Giao hàng" at bounding box center [482, 325] width 29 height 10
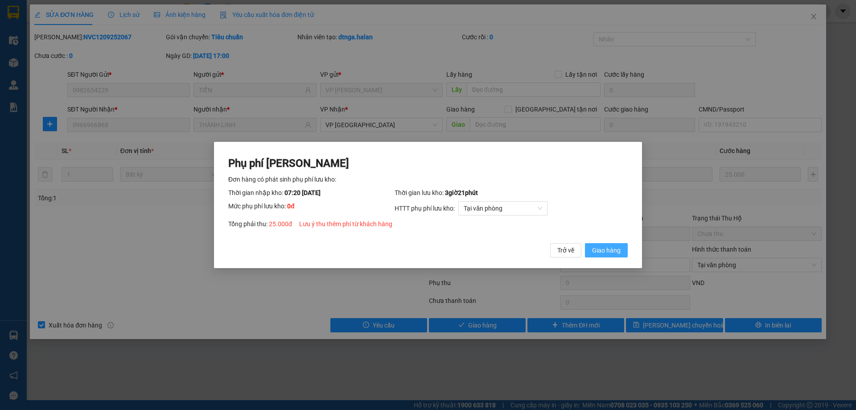
click at [613, 252] on span "Giao hàng" at bounding box center [606, 250] width 29 height 10
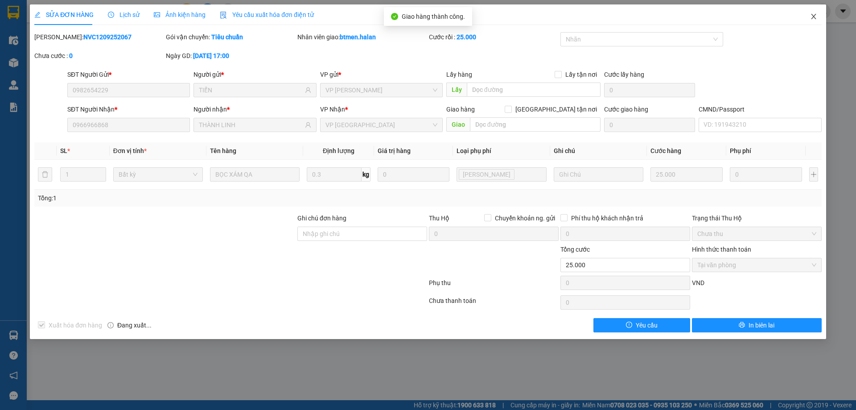
click at [812, 17] on icon "close" at bounding box center [813, 16] width 7 height 7
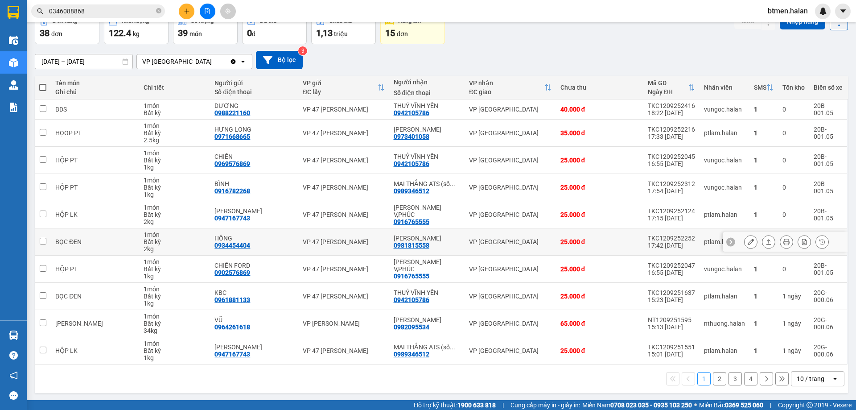
scroll to position [51, 0]
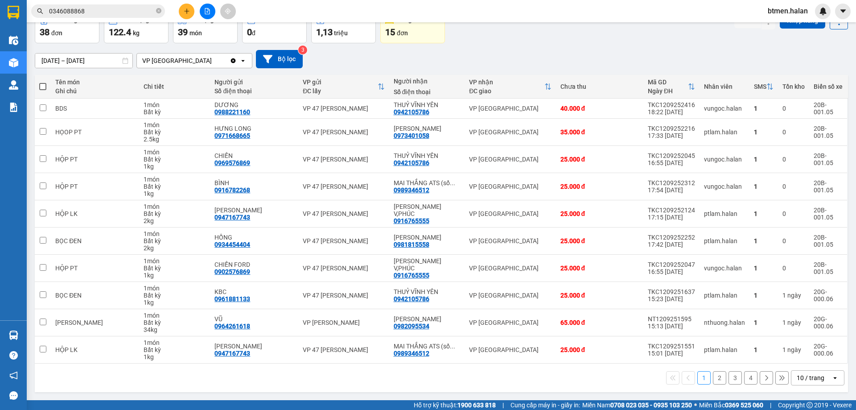
click at [719, 378] on button "2" at bounding box center [719, 377] width 13 height 13
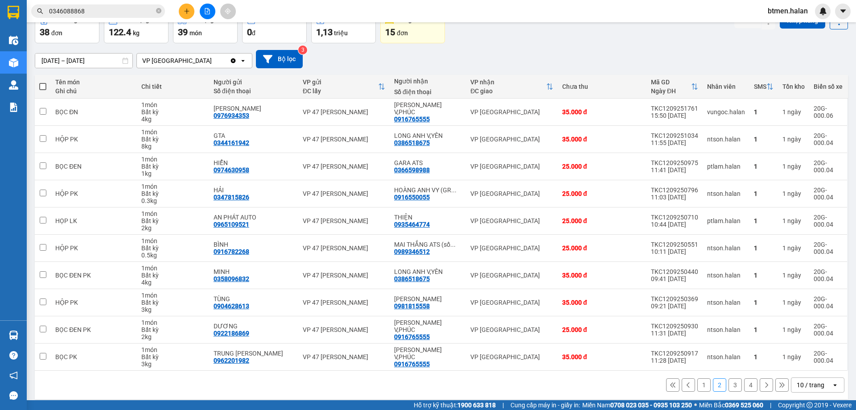
click at [729, 384] on button "3" at bounding box center [735, 384] width 13 height 13
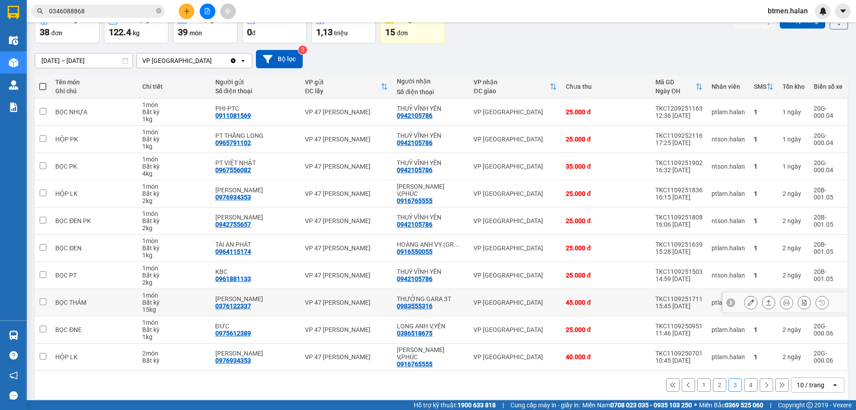
click at [401, 306] on div "0983555316" at bounding box center [415, 305] width 36 height 7
copy div "0983555316"
click at [748, 302] on button at bounding box center [751, 303] width 12 height 16
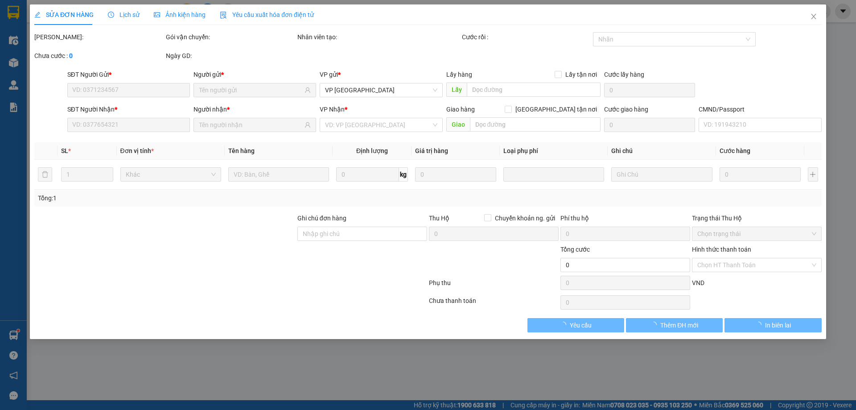
type input "0376122337"
type input "[PERSON_NAME]"
type input "0983555316"
type input "THƯỞNG GARA 3T"
type input "45.000"
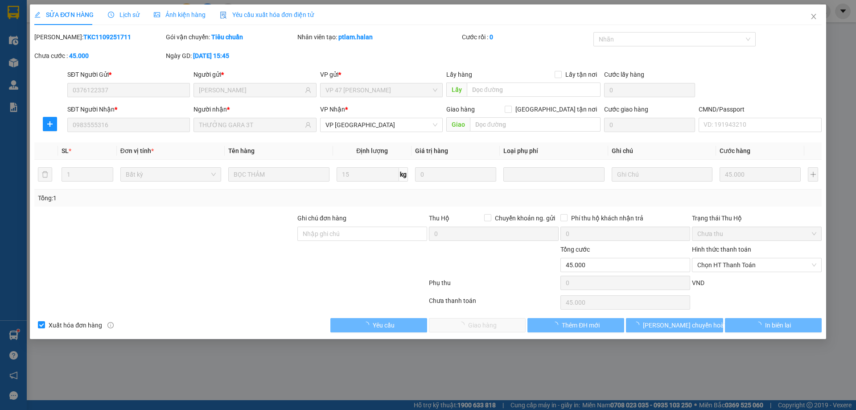
click at [745, 264] on span "Chọn HT Thanh Toán" at bounding box center [756, 264] width 119 height 13
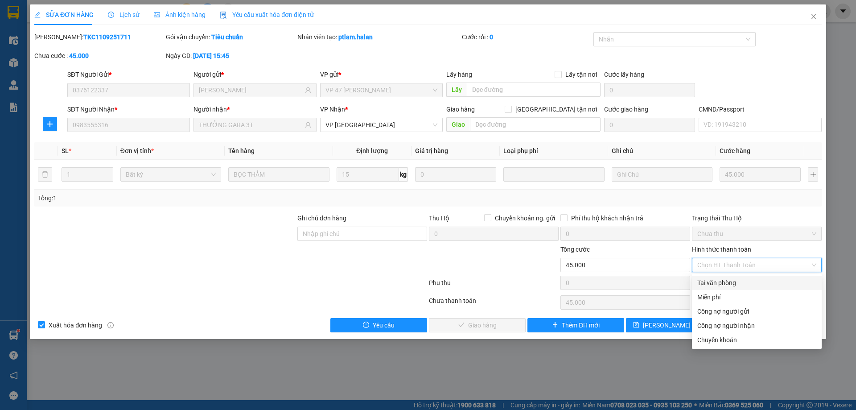
drag, startPoint x: 725, startPoint y: 281, endPoint x: 675, endPoint y: 297, distance: 52.0
click at [723, 284] on div "Tại văn phòng" at bounding box center [756, 283] width 119 height 10
type input "0"
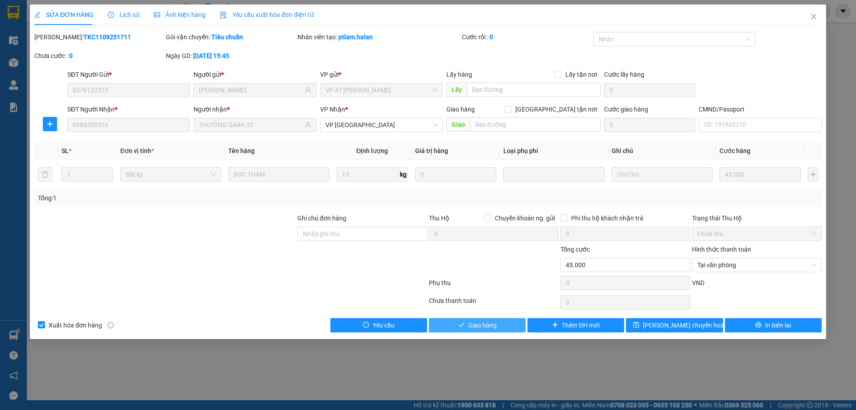
click at [512, 323] on button "Giao hàng" at bounding box center [477, 325] width 97 height 14
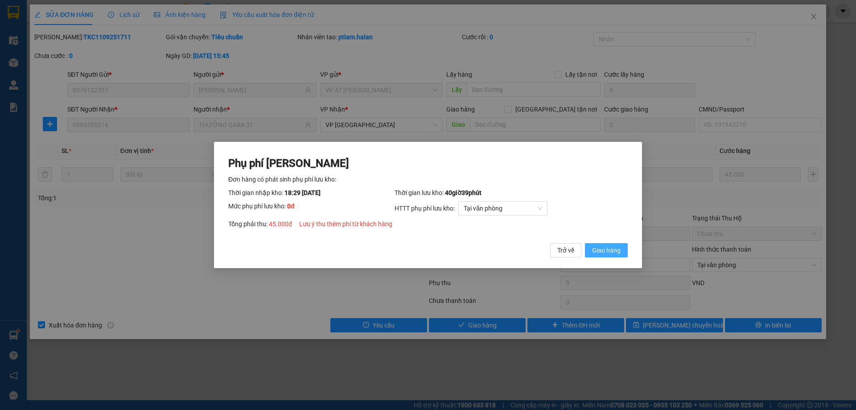
click at [607, 254] on span "Giao hàng" at bounding box center [606, 250] width 29 height 10
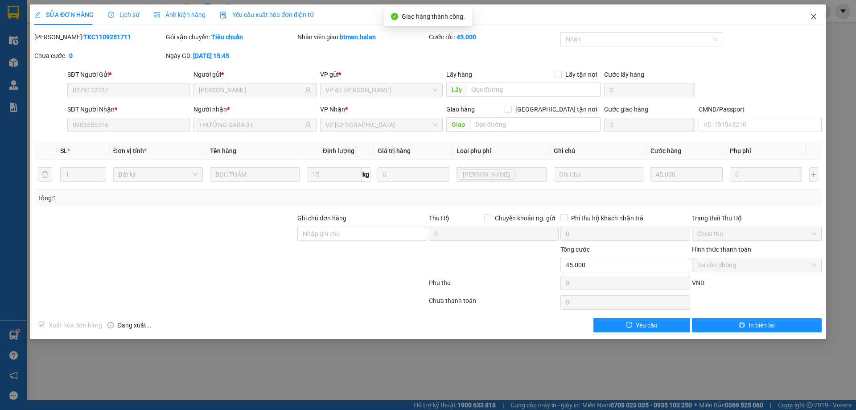
drag, startPoint x: 812, startPoint y: 19, endPoint x: 514, endPoint y: 409, distance: 491.1
click at [812, 19] on icon "close" at bounding box center [813, 16] width 7 height 7
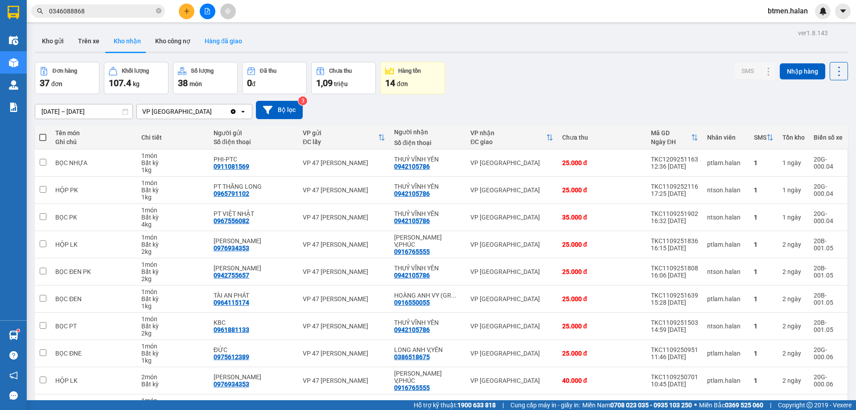
click at [222, 40] on button "Hàng đã giao" at bounding box center [224, 40] width 52 height 21
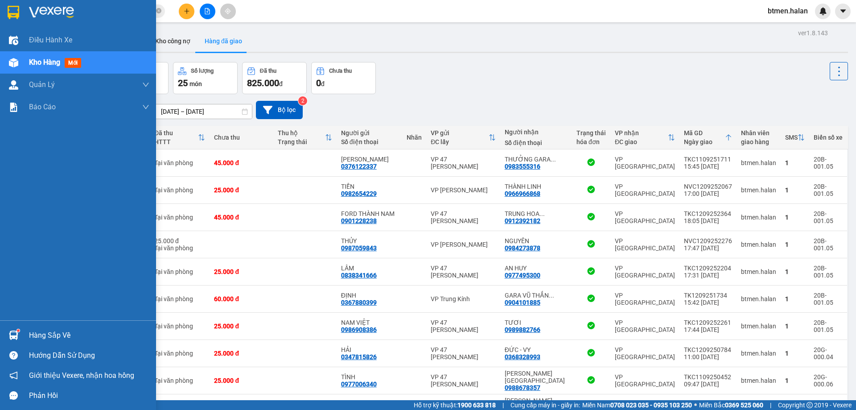
click at [28, 334] on div "Hàng sắp về" at bounding box center [78, 335] width 156 height 20
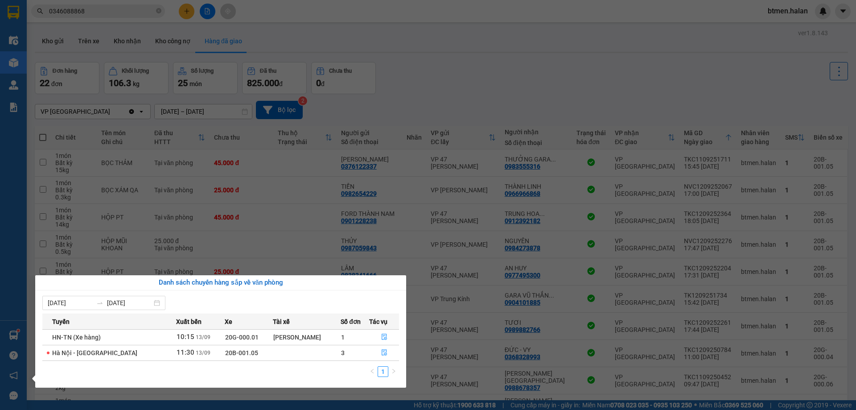
click at [520, 105] on section "Kết quả tìm kiếm ( 20 ) Bộ lọc Mã ĐH Trạng thái Món hàng Thu hộ Tổng cước Chưa …" at bounding box center [428, 205] width 856 height 410
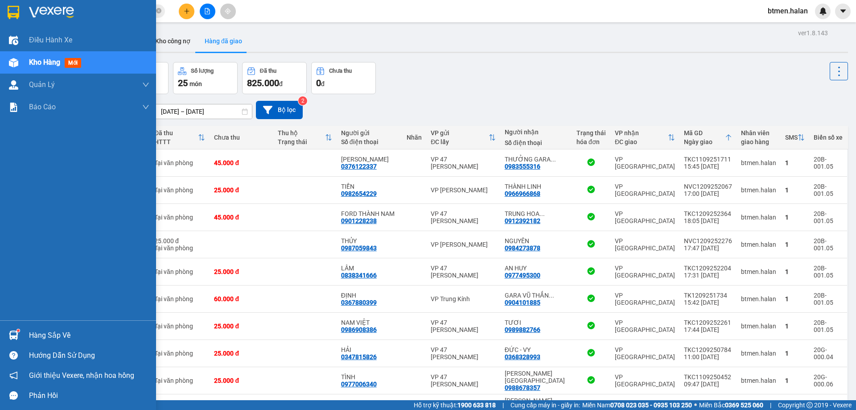
click at [28, 340] on div "Hàng sắp về" at bounding box center [78, 335] width 156 height 20
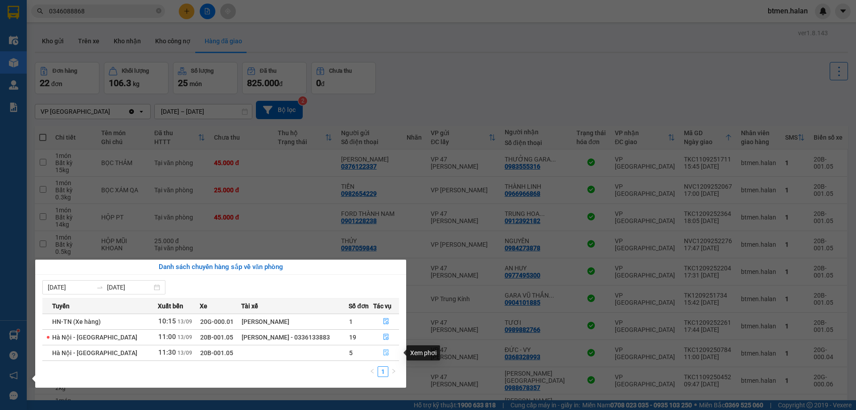
click at [386, 353] on icon "file-done" at bounding box center [386, 352] width 6 height 6
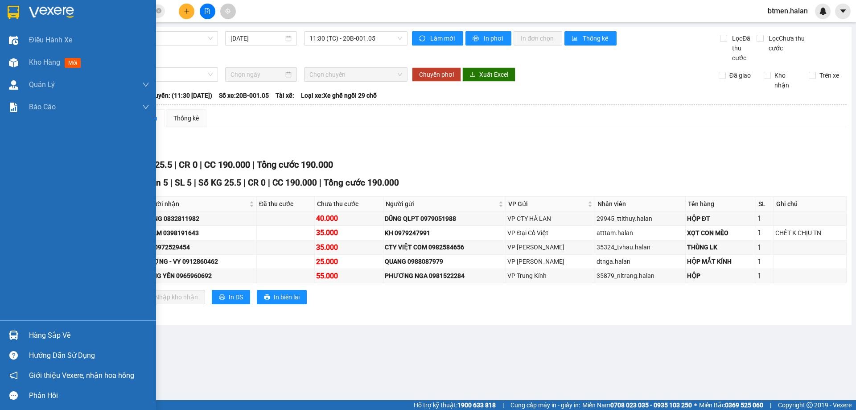
drag, startPoint x: 21, startPoint y: 334, endPoint x: 100, endPoint y: 335, distance: 79.4
click at [23, 335] on div "Hàng sắp về" at bounding box center [78, 335] width 156 height 20
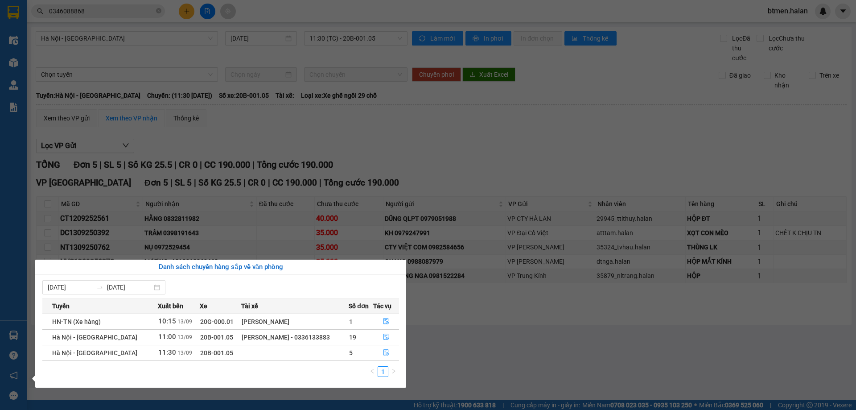
drag, startPoint x: 525, startPoint y: 132, endPoint x: 444, endPoint y: 93, distance: 90.3
click at [476, 107] on section "Kết quả tìm kiếm ( 20 ) Bộ lọc Mã ĐH Trạng thái Món hàng Thu hộ Tổng cước Chưa …" at bounding box center [428, 205] width 856 height 410
